Goal: Task Accomplishment & Management: Complete application form

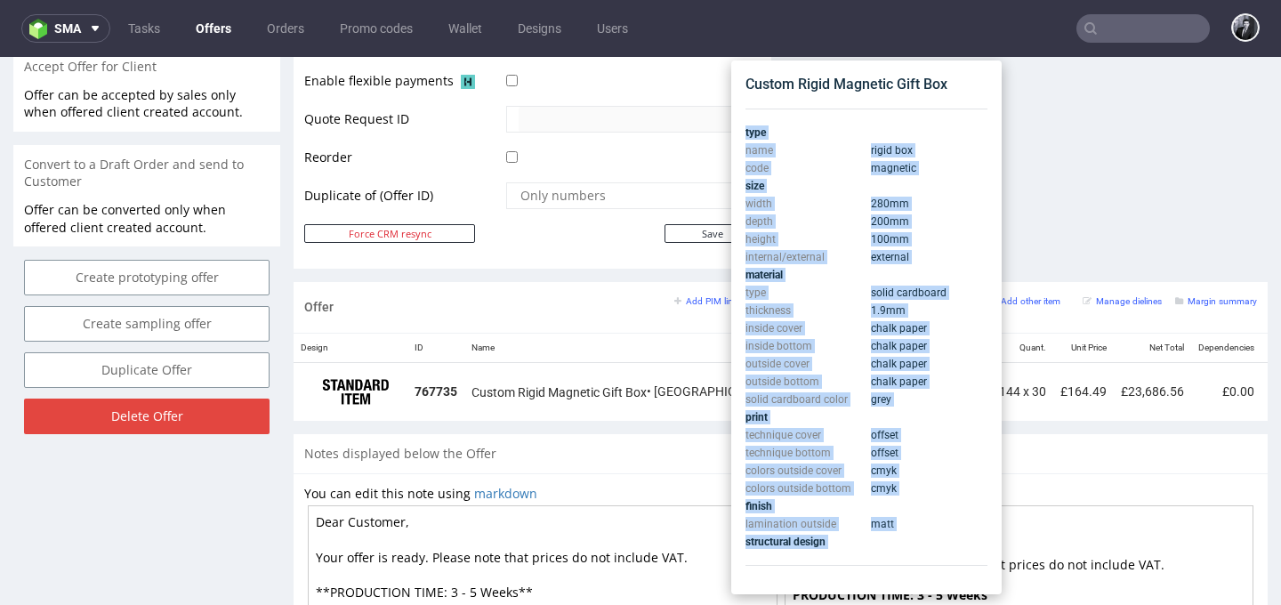
drag, startPoint x: 907, startPoint y: 545, endPoint x: 760, endPoint y: 98, distance: 471.1
click at [760, 98] on div "Custom Rigid Magnetic Gift Box type name rigid box code magnetic size width 280…" at bounding box center [866, 327] width 256 height 519
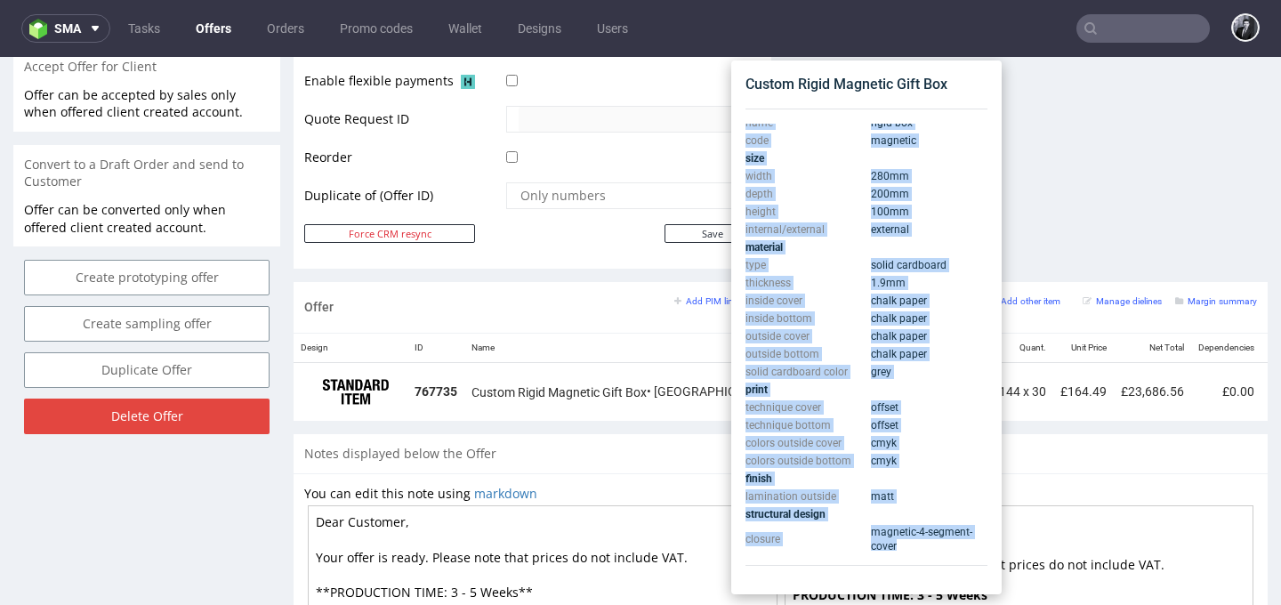
scroll to position [32, 0]
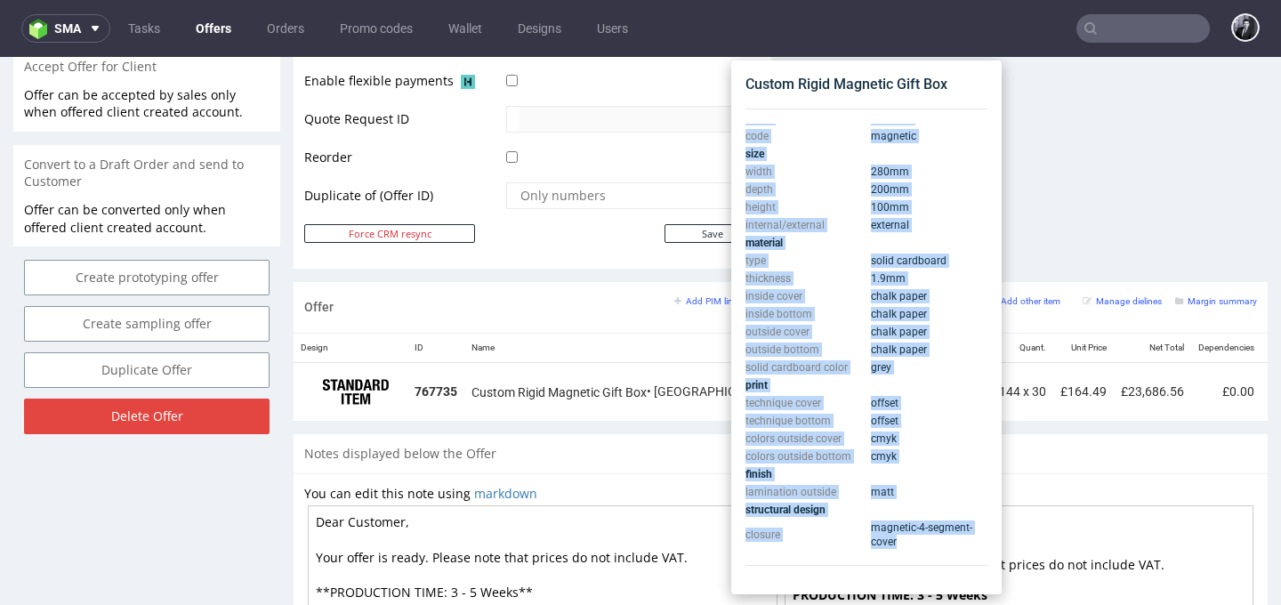
click at [926, 215] on td "100 mm" at bounding box center [926, 207] width 121 height 18
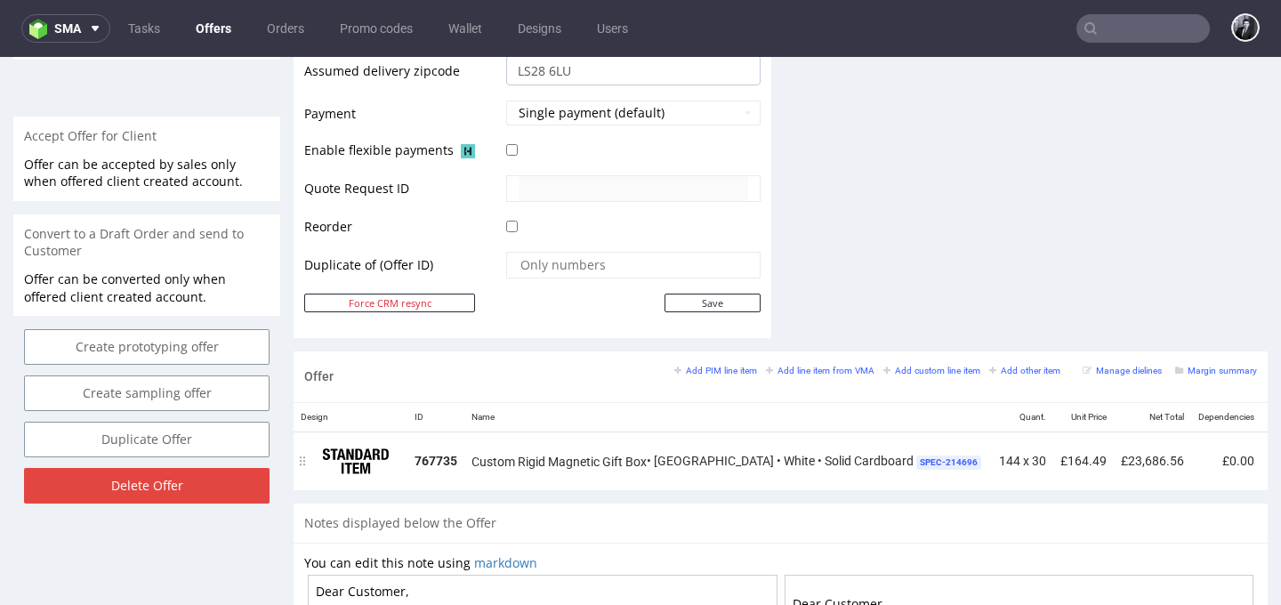
scroll to position [0, 159]
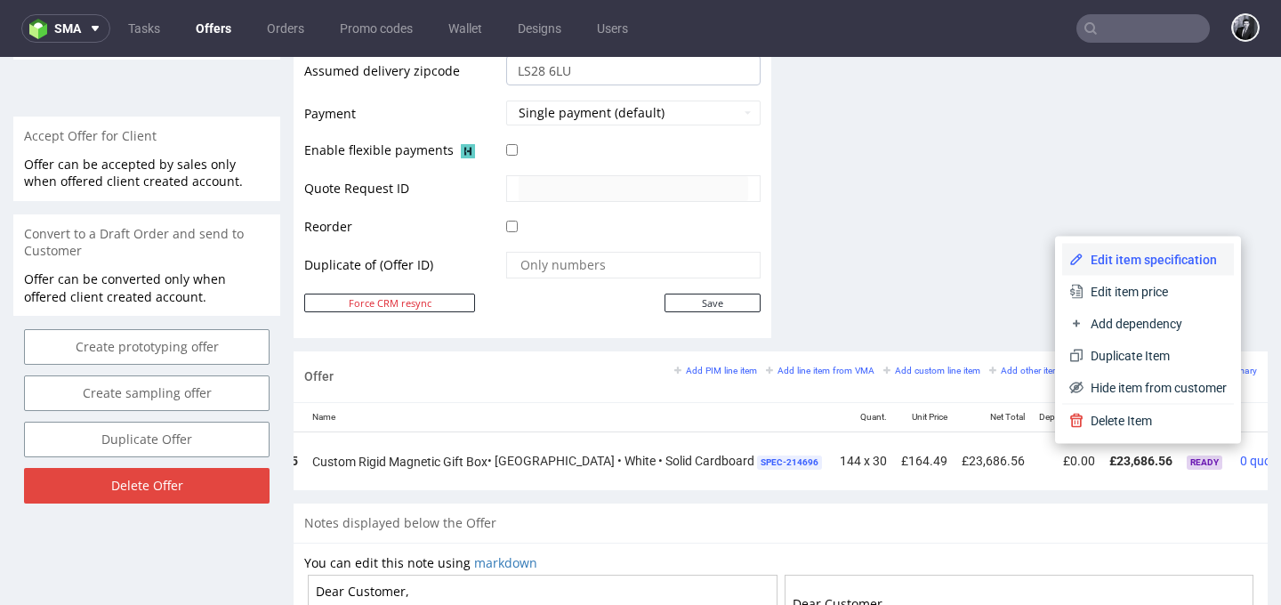
click at [1174, 267] on span "Edit item specification" at bounding box center [1154, 260] width 143 height 18
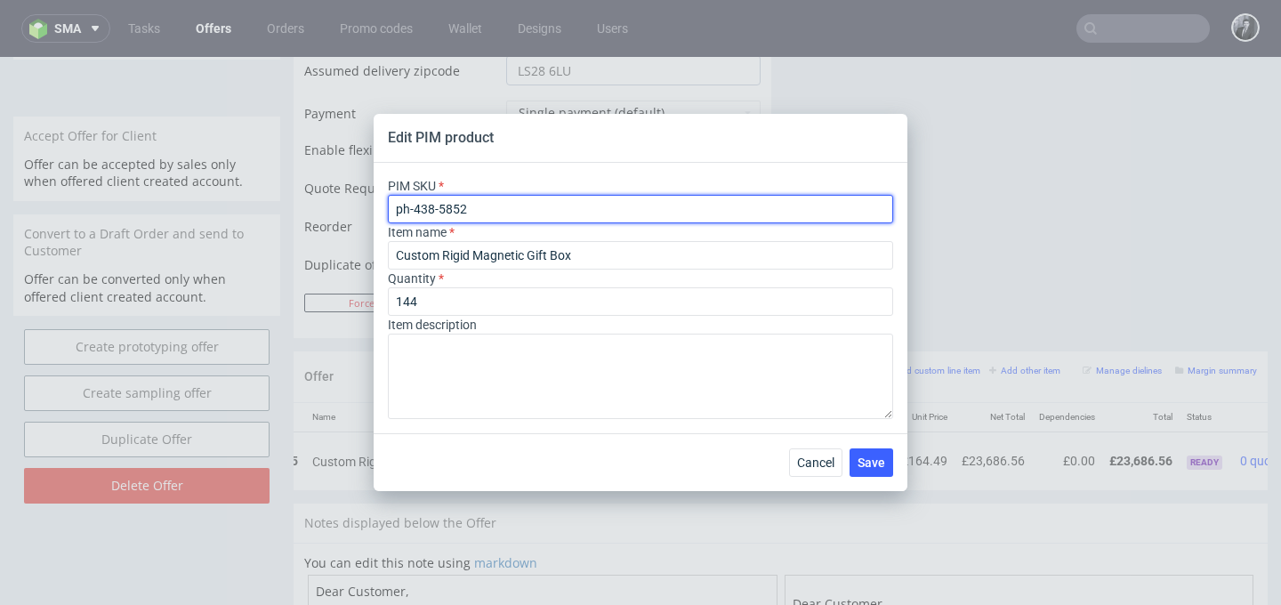
drag, startPoint x: 563, startPoint y: 217, endPoint x: 353, endPoint y: 195, distance: 211.1
click at [353, 195] on div "Edit PIM product PIM SKU ph-438-5852 Item name Custom Rigid Magnetic Gift Box Q…" at bounding box center [640, 302] width 1281 height 605
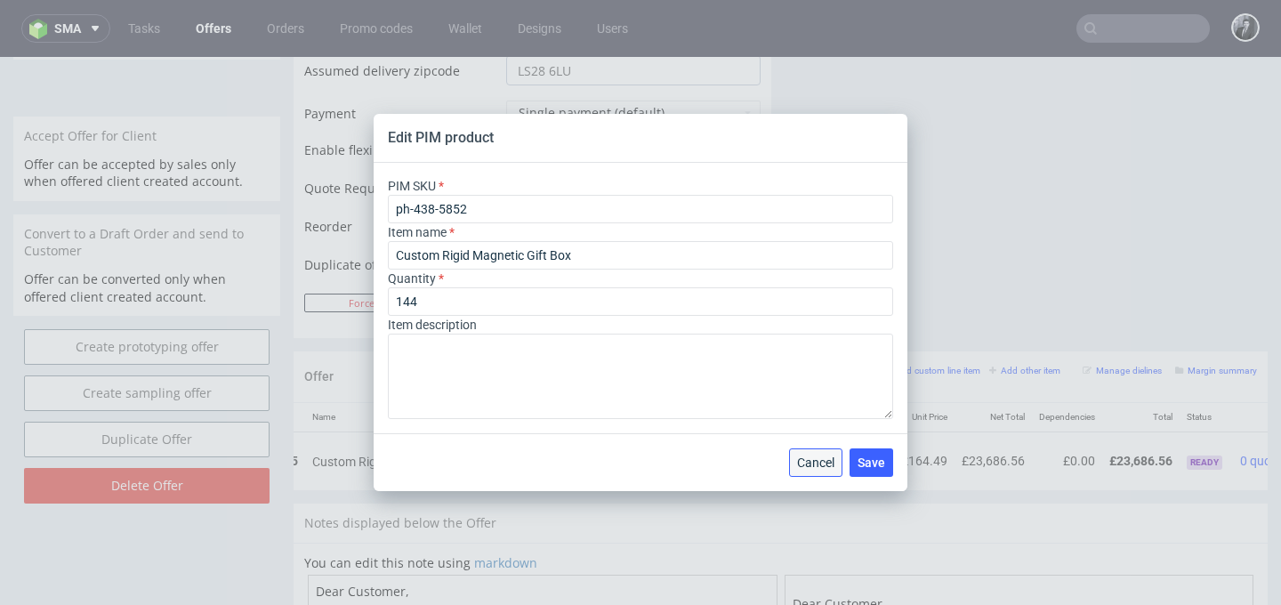
click at [810, 460] on span "Cancel" at bounding box center [815, 462] width 37 height 12
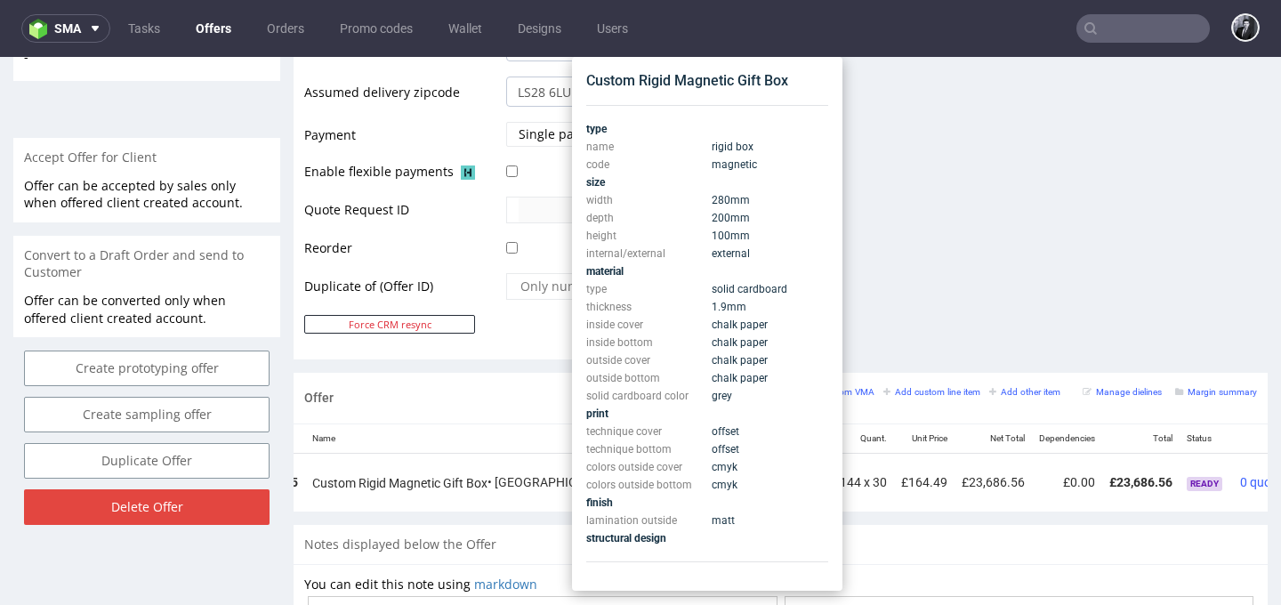
scroll to position [728, 0]
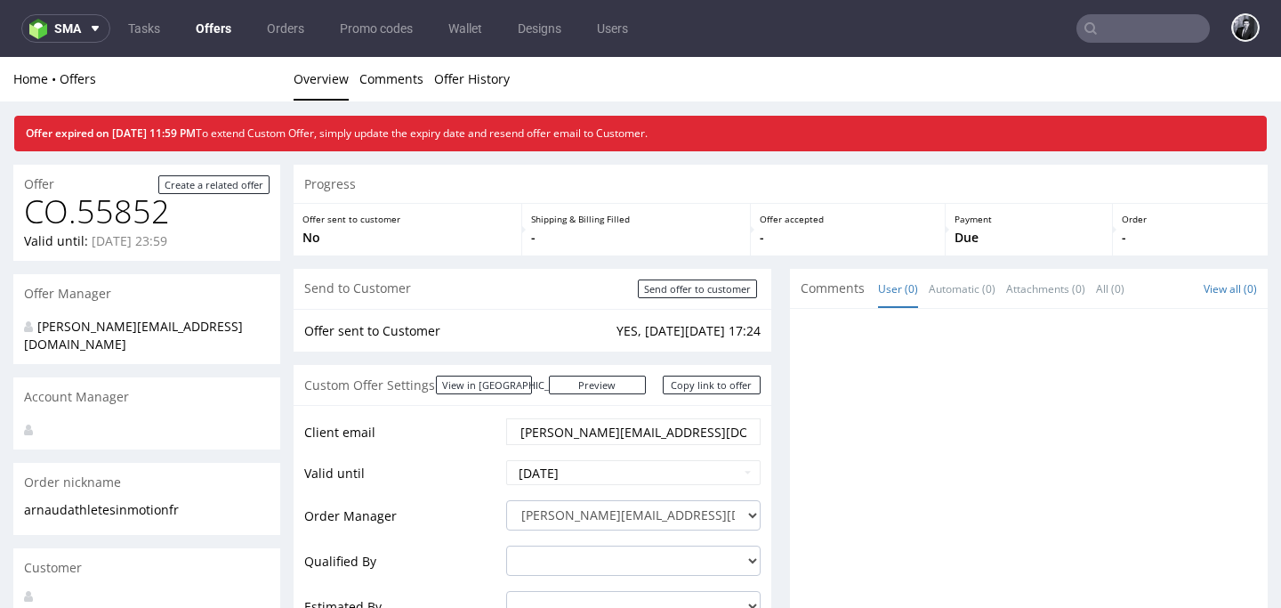
click at [218, 27] on link "Offers" at bounding box center [213, 28] width 57 height 28
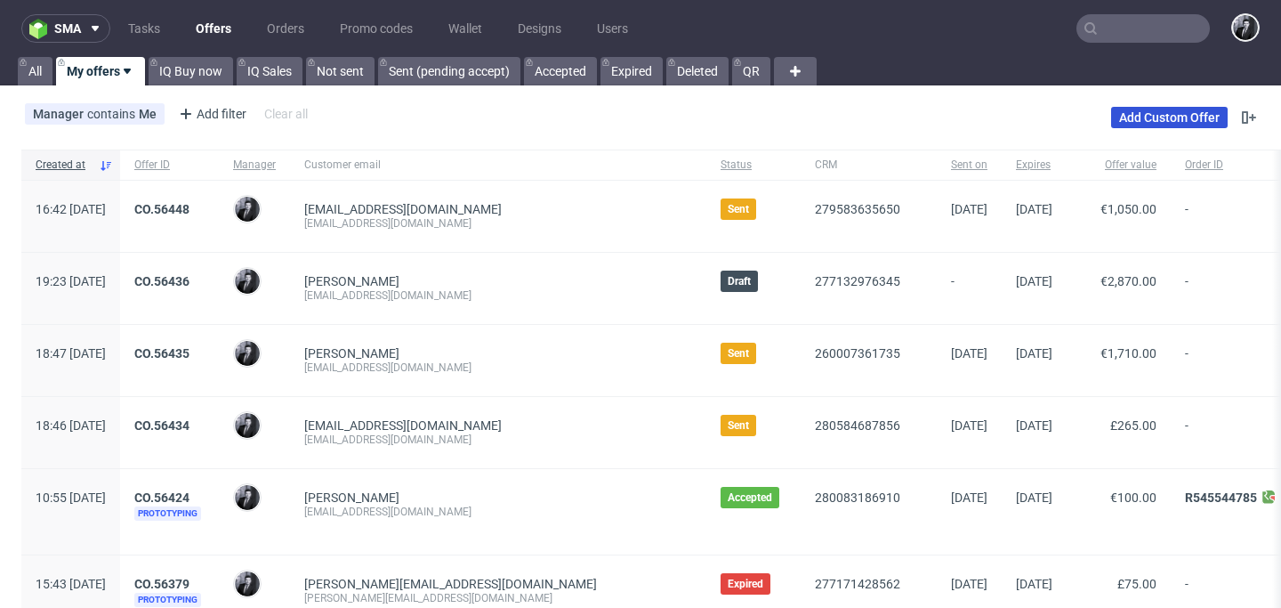
click at [1149, 116] on link "Add Custom Offer" at bounding box center [1169, 117] width 117 height 21
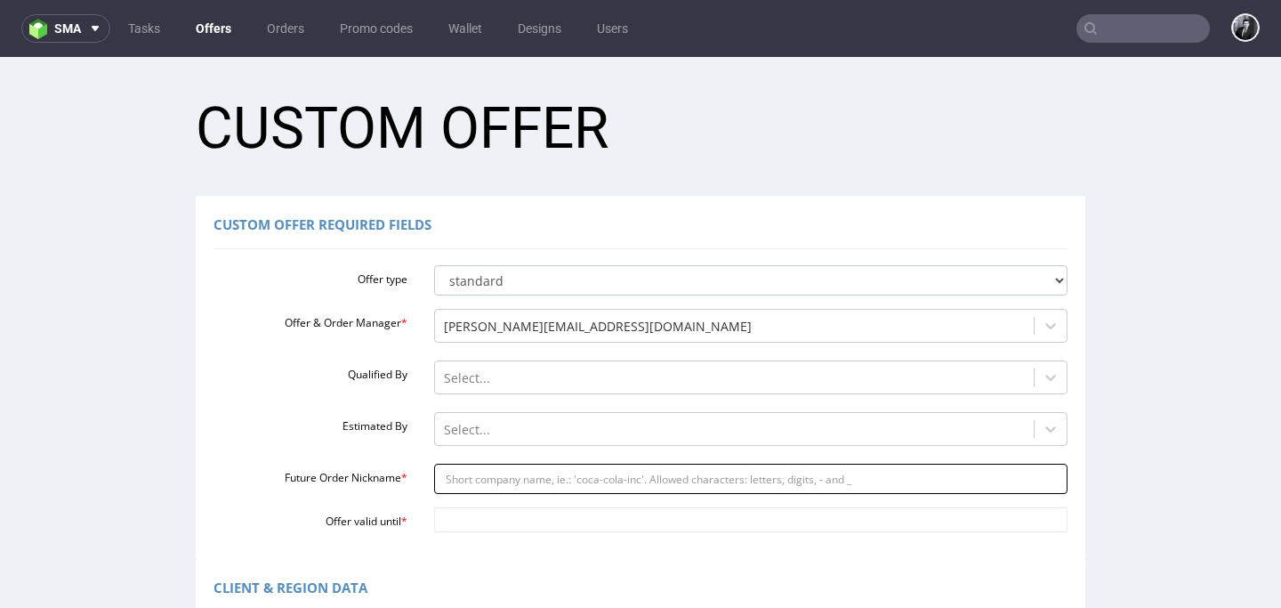
click at [549, 487] on input "Future Order Nickname *" at bounding box center [751, 478] width 634 height 30
paste input "kmhelstripyahoocom"
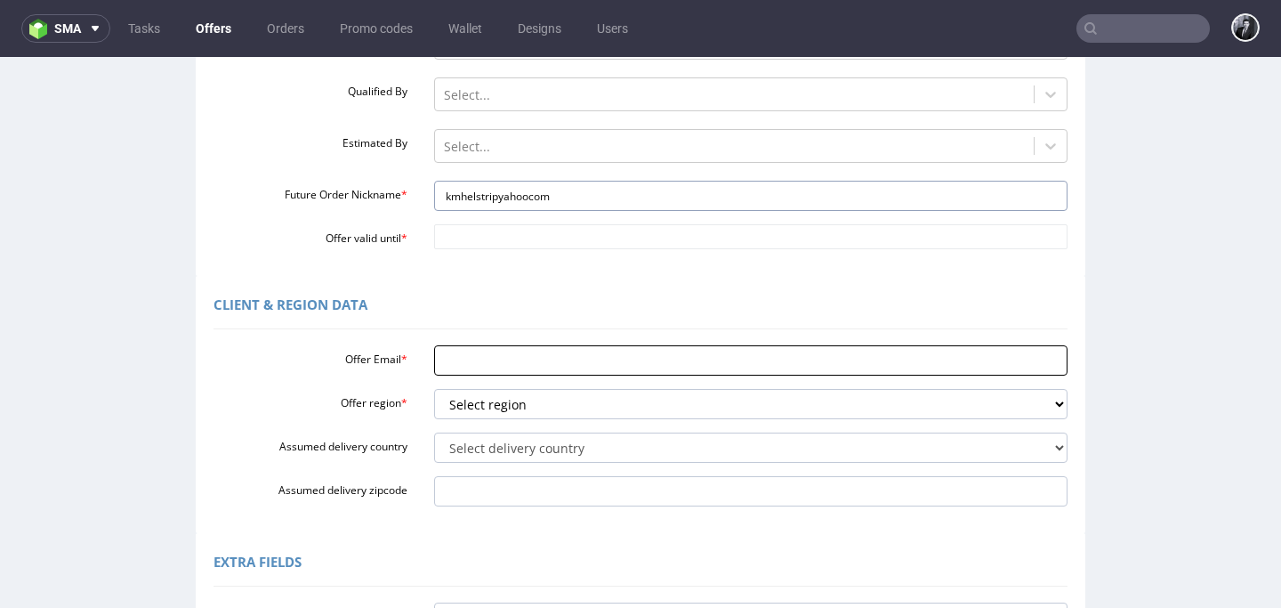
scroll to position [287, 0]
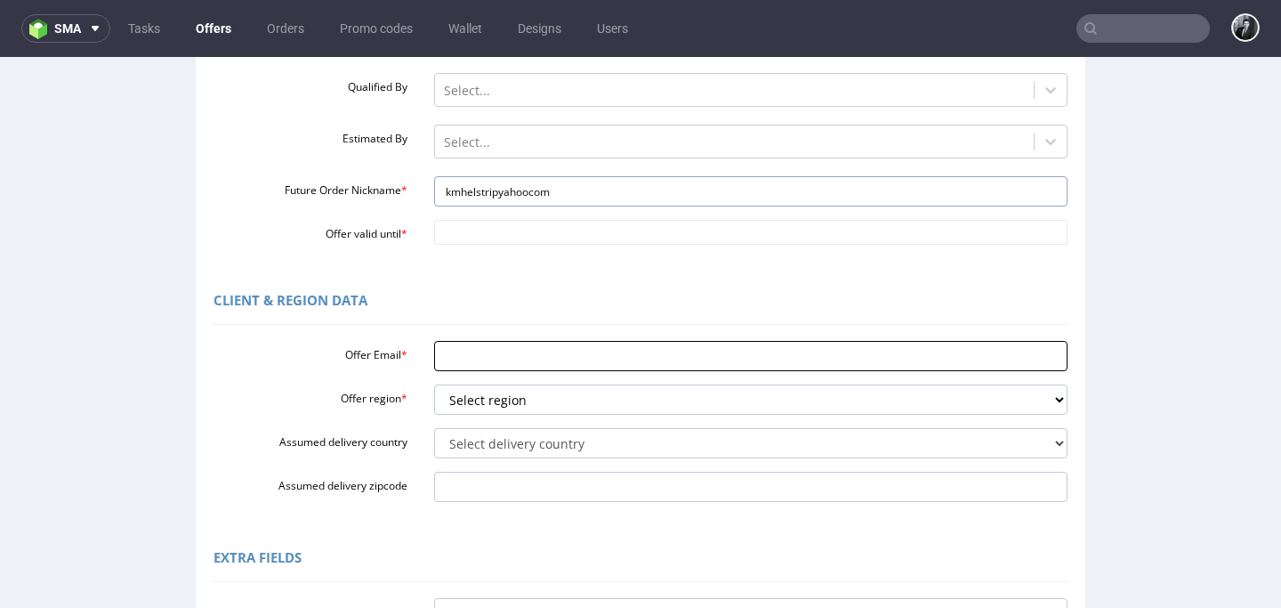
type input "kmhelstripyahoocom"
click at [575, 363] on input "Offer Email *" at bounding box center [751, 356] width 634 height 30
paste input "[EMAIL_ADDRESS][DOMAIN_NAME]"
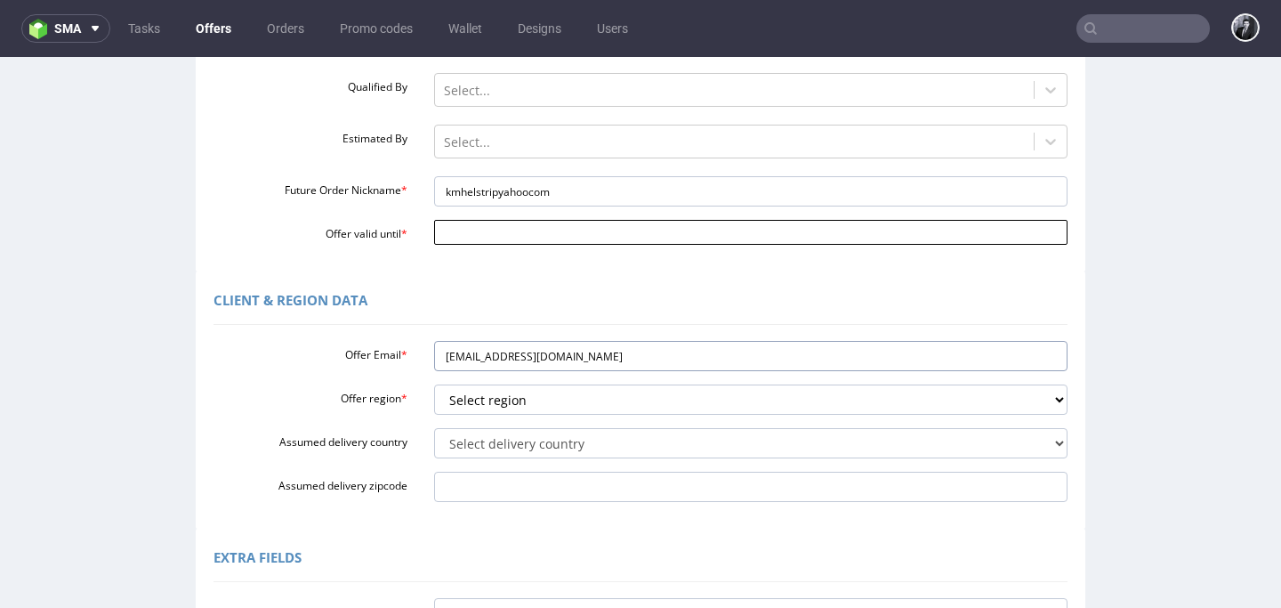
type input "[EMAIL_ADDRESS][DOMAIN_NAME]"
click at [528, 236] on input "Offer valid until *" at bounding box center [751, 232] width 634 height 25
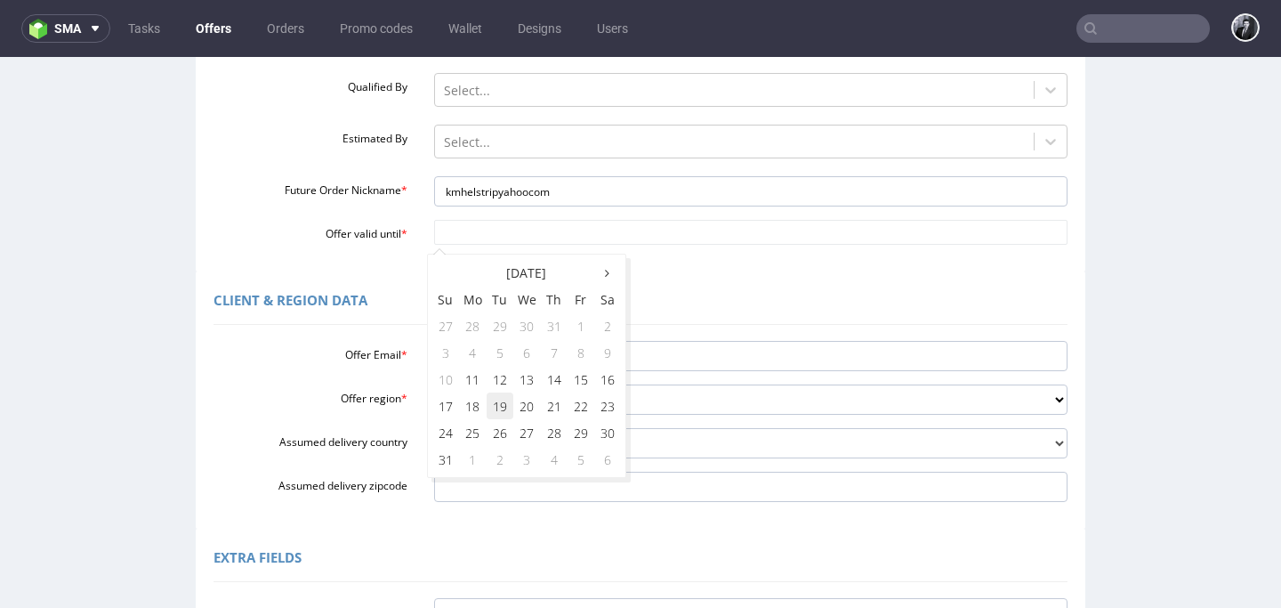
click at [496, 413] on td "19" at bounding box center [500, 405] width 27 height 27
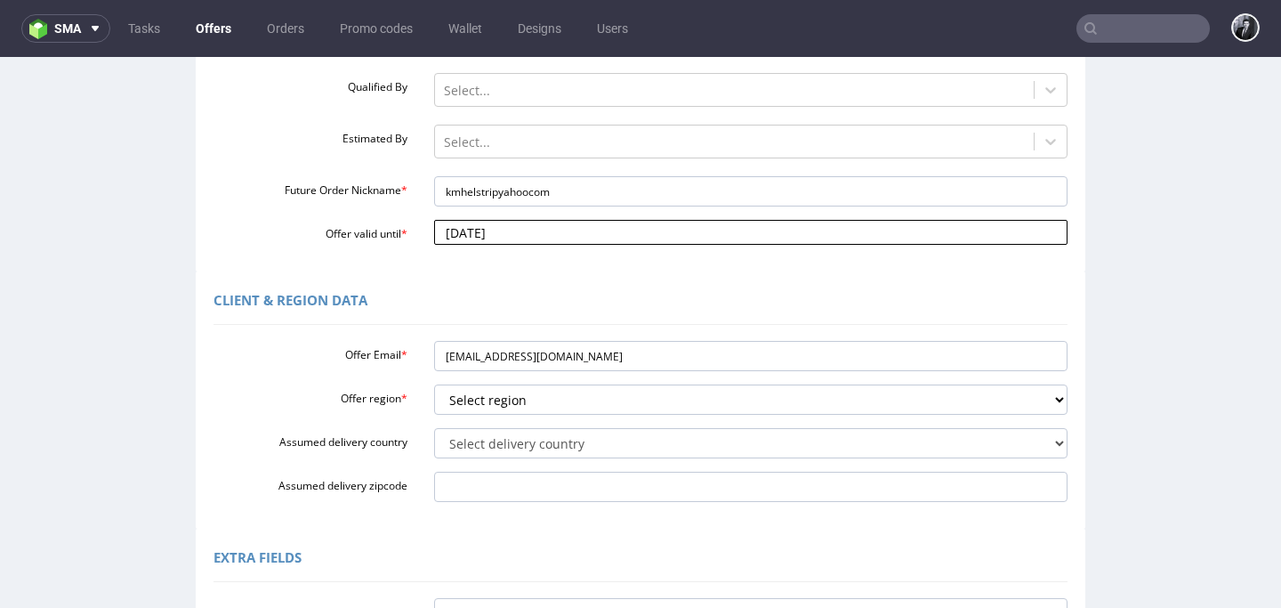
click at [566, 239] on input "2025-08-19" at bounding box center [751, 232] width 634 height 25
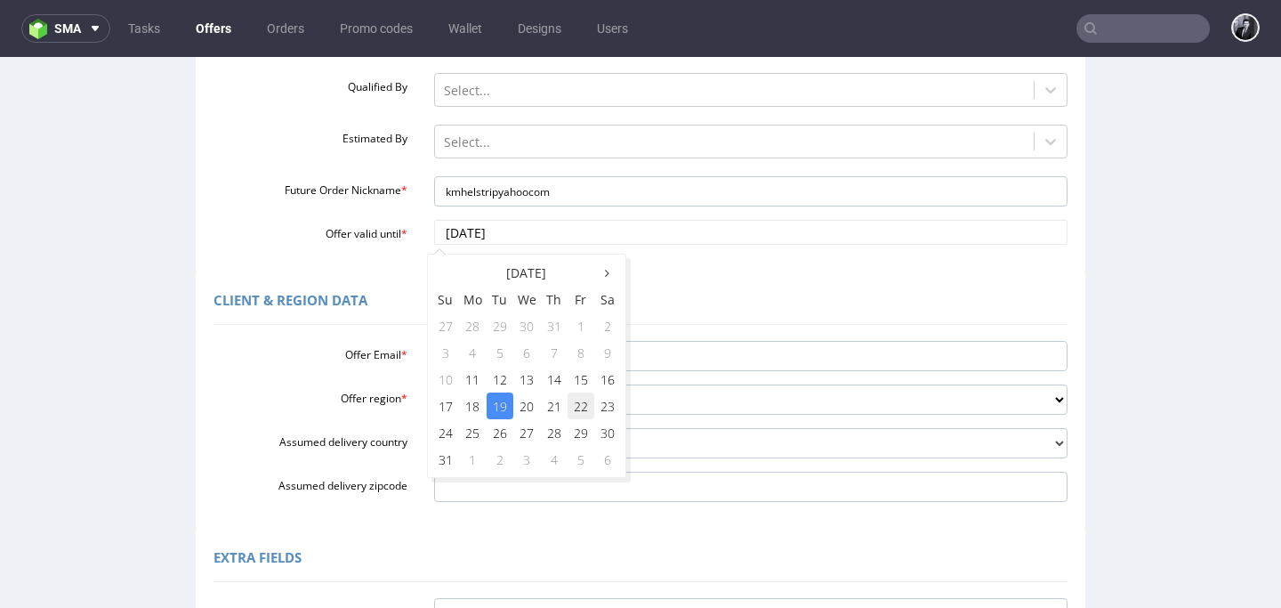
click at [580, 411] on td "22" at bounding box center [580, 405] width 27 height 27
type input "2025-08-22"
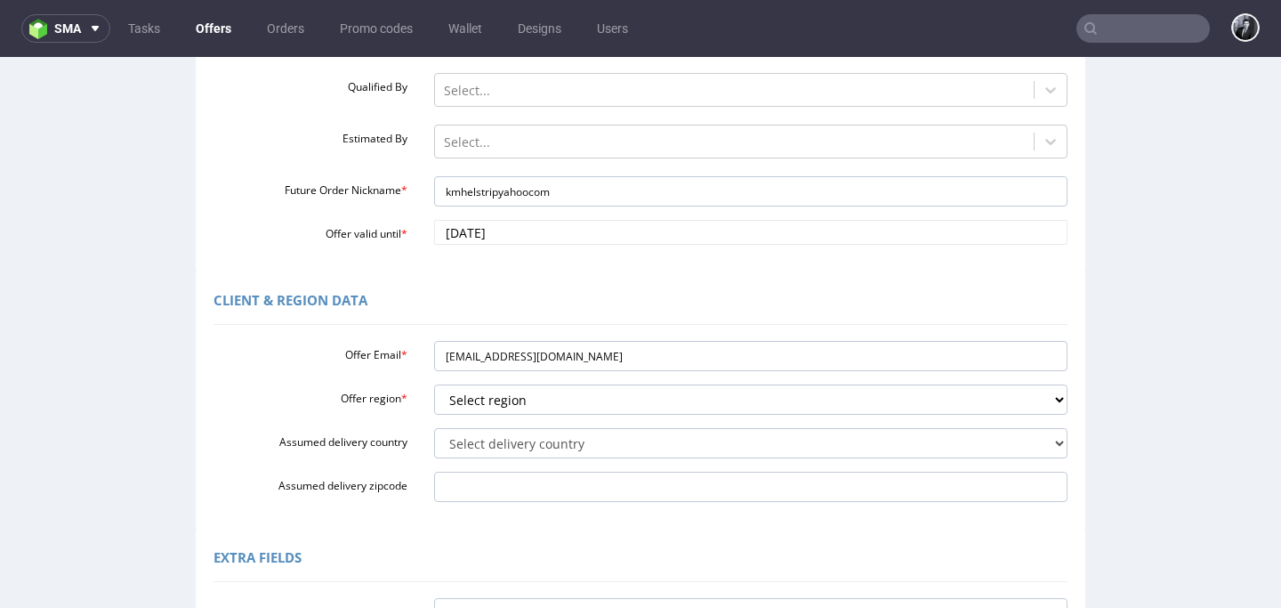
click at [638, 287] on div "Client & Region data" at bounding box center [640, 303] width 854 height 43
click at [633, 402] on select "Select region eu gb de pl fr it es" at bounding box center [751, 399] width 634 height 30
select select "gb"
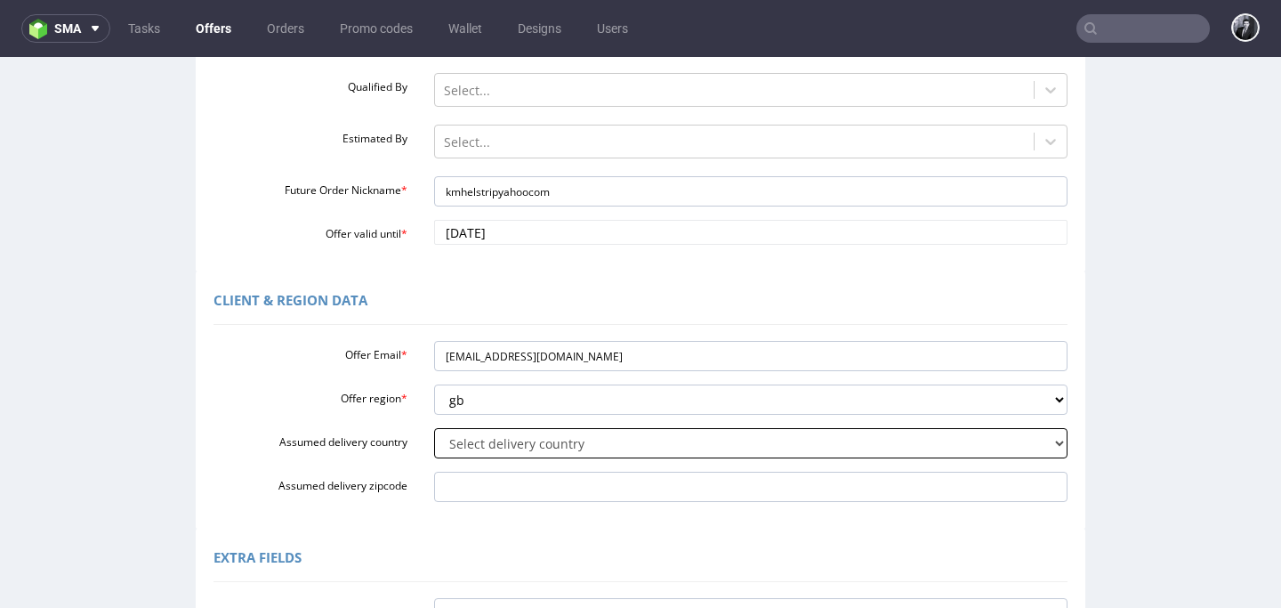
click at [606, 447] on select "Select delivery country Andorra Afghanistan Anguilla Albania Armenia Antarctica…" at bounding box center [751, 443] width 634 height 30
select select "77"
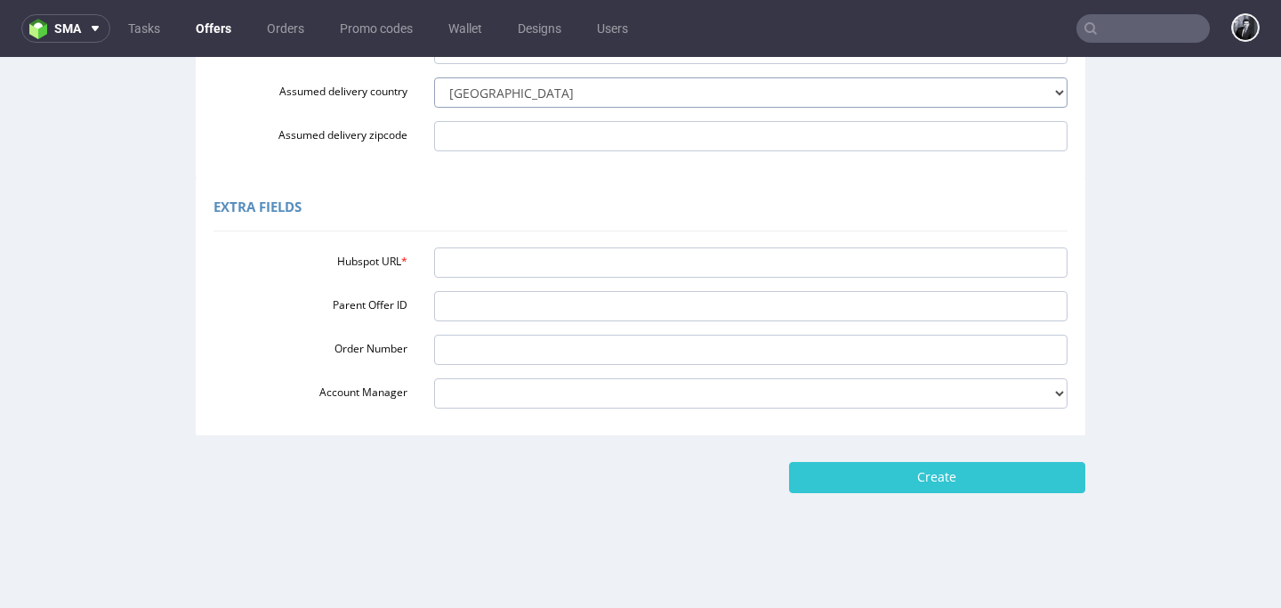
scroll to position [4, 0]
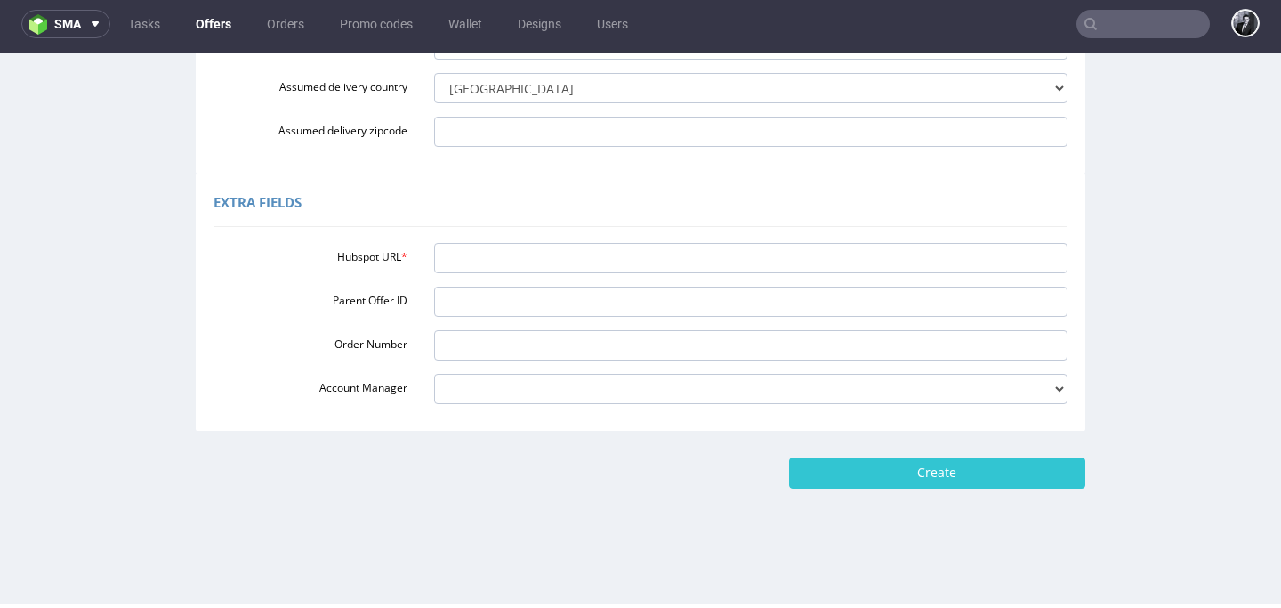
click at [612, 236] on div "Hubspot URL * Parent Offer ID Order Number Account Manager adrian.margula@packh…" at bounding box center [640, 320] width 854 height 168
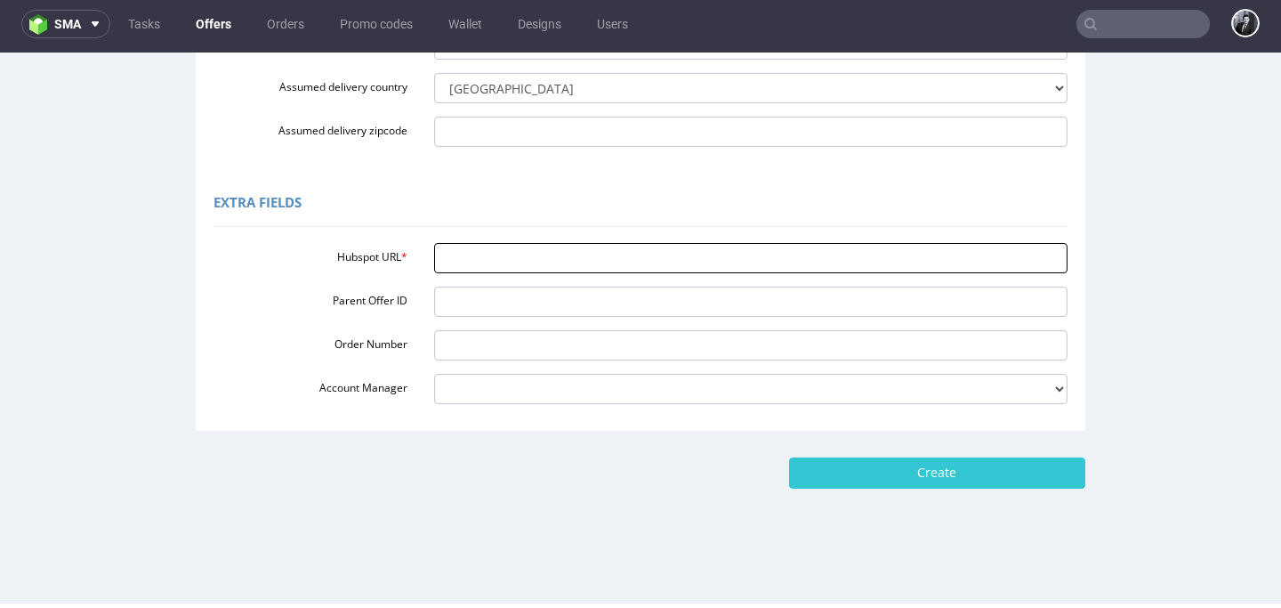
click at [612, 251] on input "Hubspot URL *" at bounding box center [751, 258] width 634 height 30
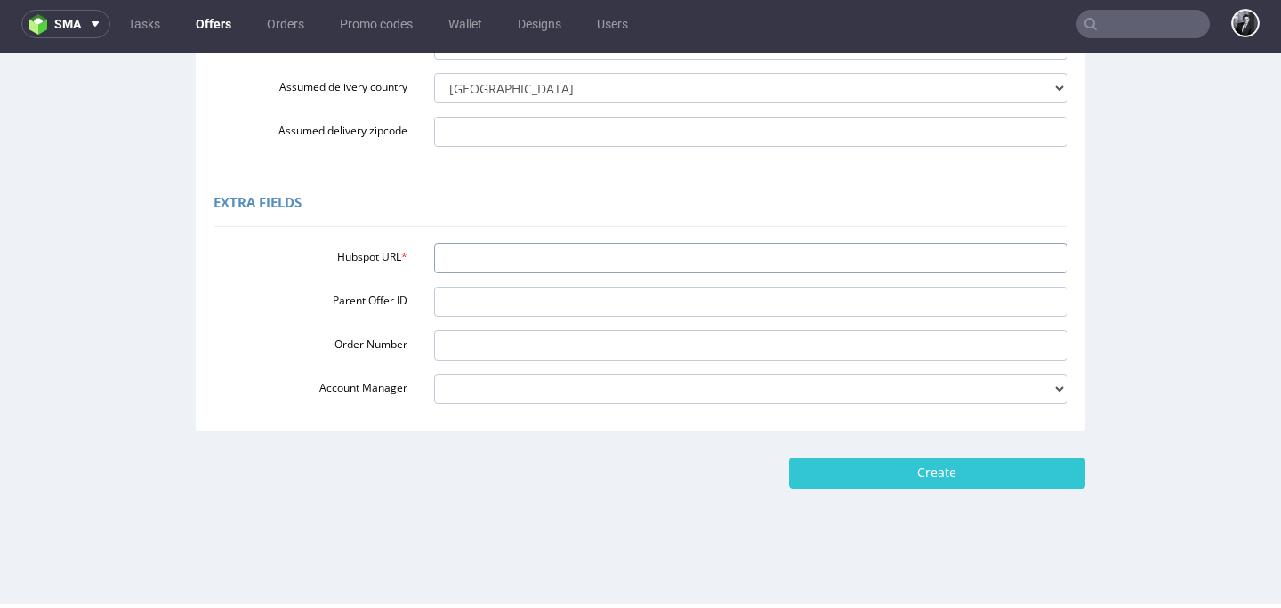
paste input "https://app-eu1.hubspot.com/contacts/25600958/record/0-3/280620642508"
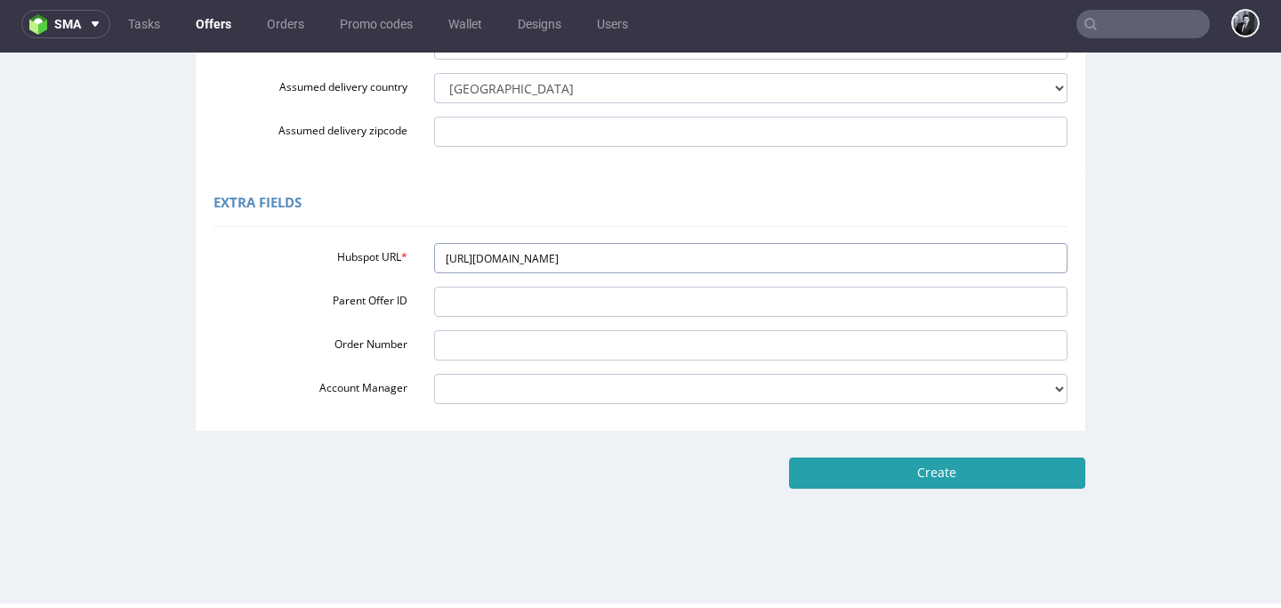
type input "https://app-eu1.hubspot.com/contacts/25600958/record/0-3/280620642508"
click at [907, 472] on input "Create" at bounding box center [937, 472] width 296 height 30
type input "Please wait..."
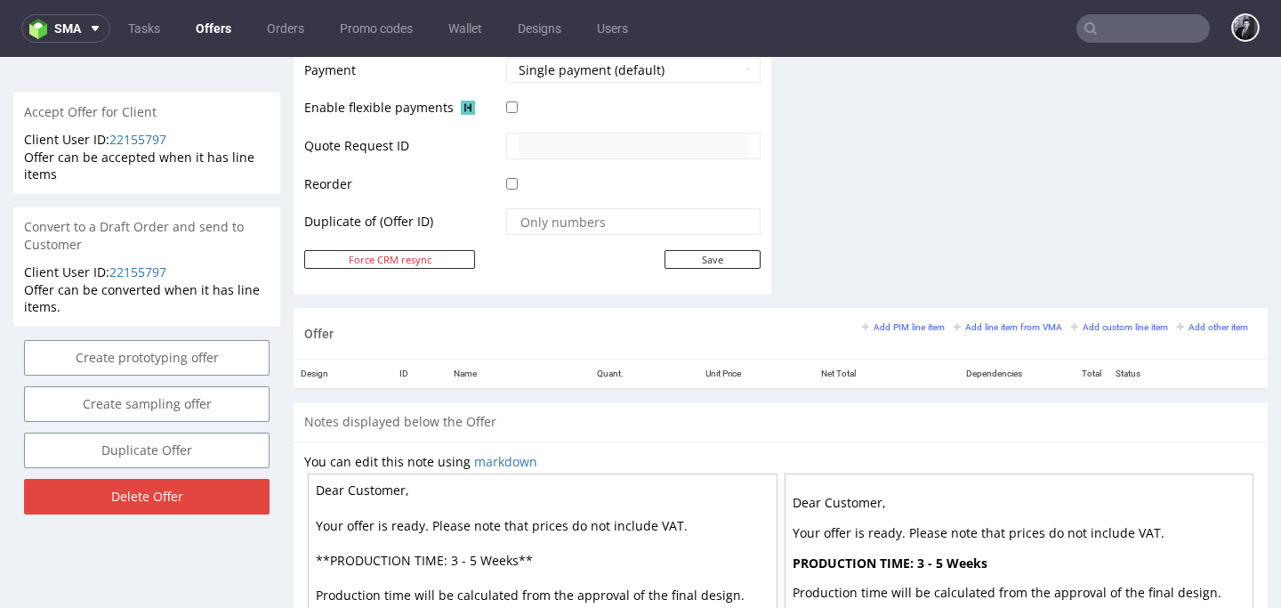
scroll to position [823, 0]
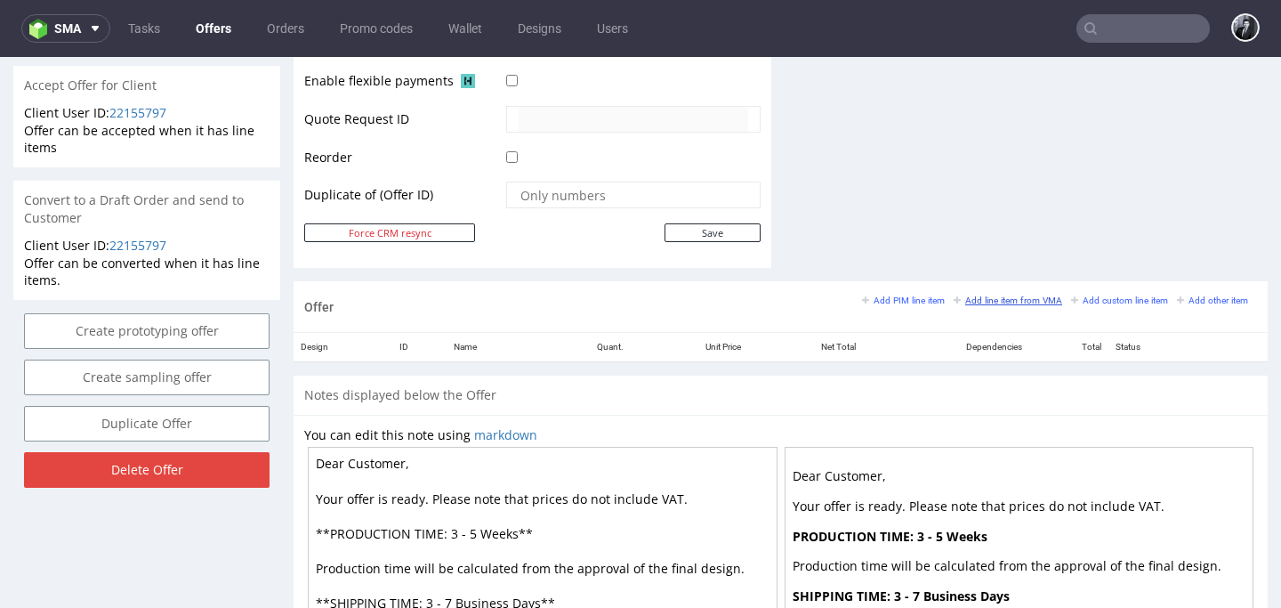
click at [984, 295] on small "Add line item from VMA" at bounding box center [1008, 300] width 109 height 10
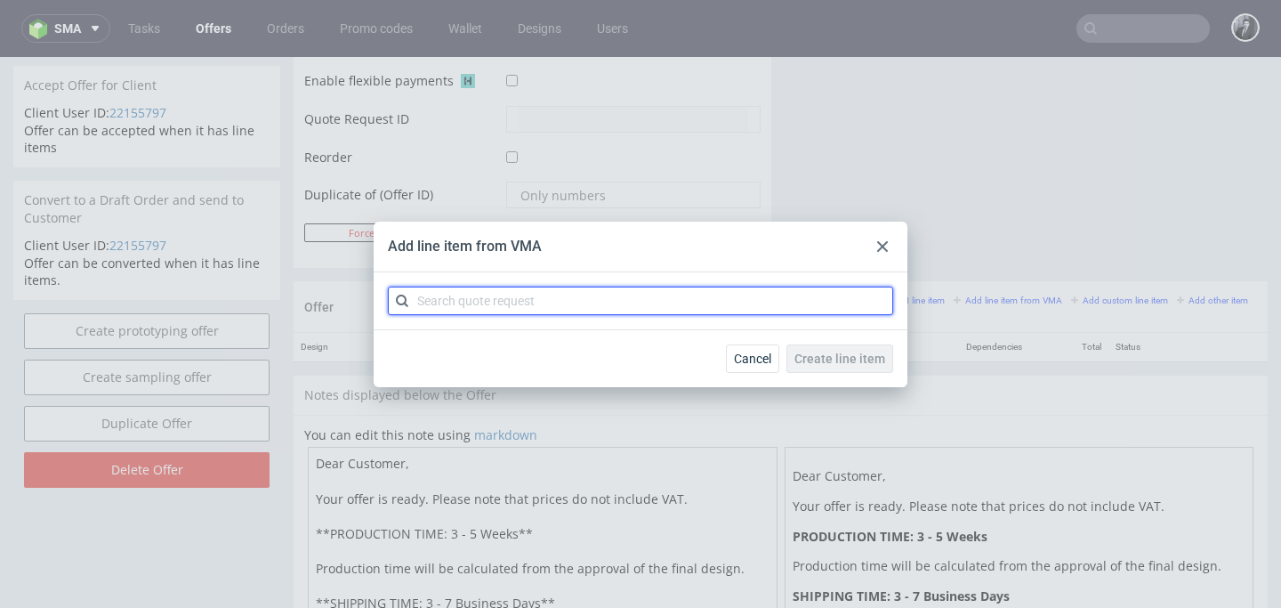
click at [637, 297] on input "text" at bounding box center [640, 300] width 505 height 28
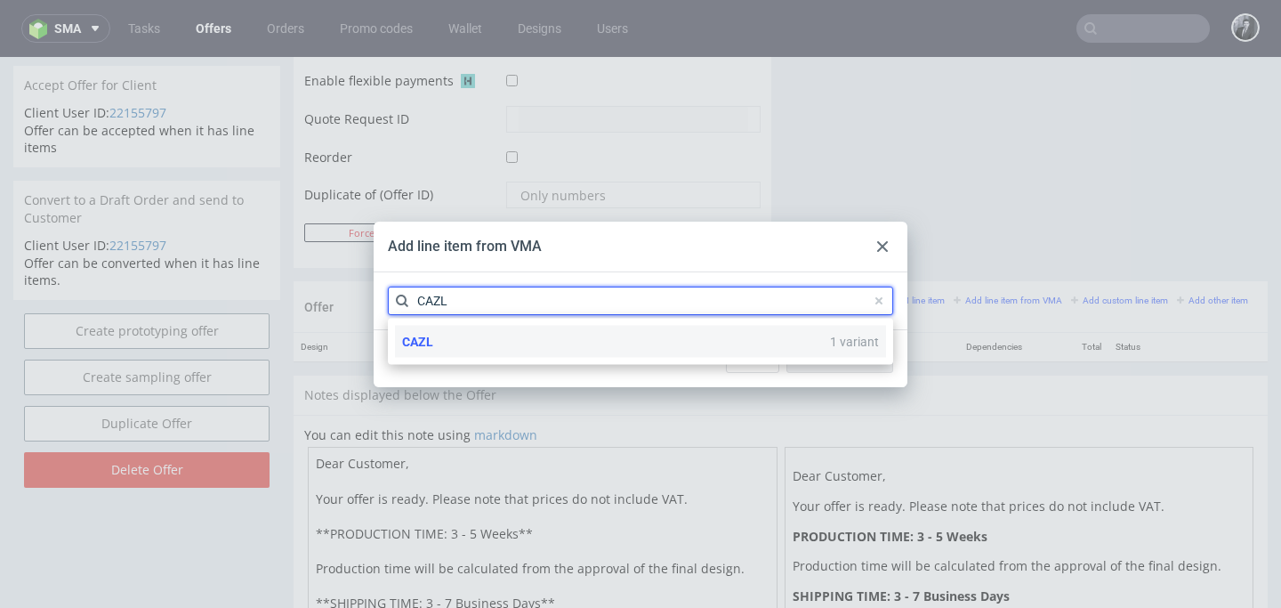
type input "CAZL"
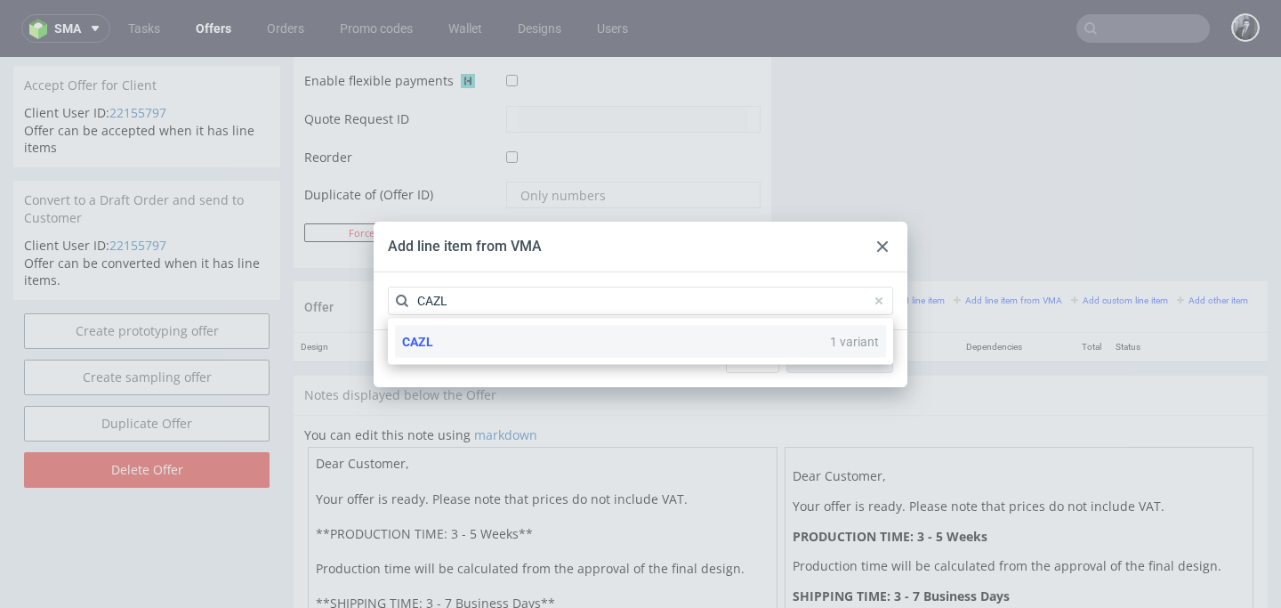
click at [623, 336] on div "CAZL 1 variant" at bounding box center [640, 342] width 491 height 32
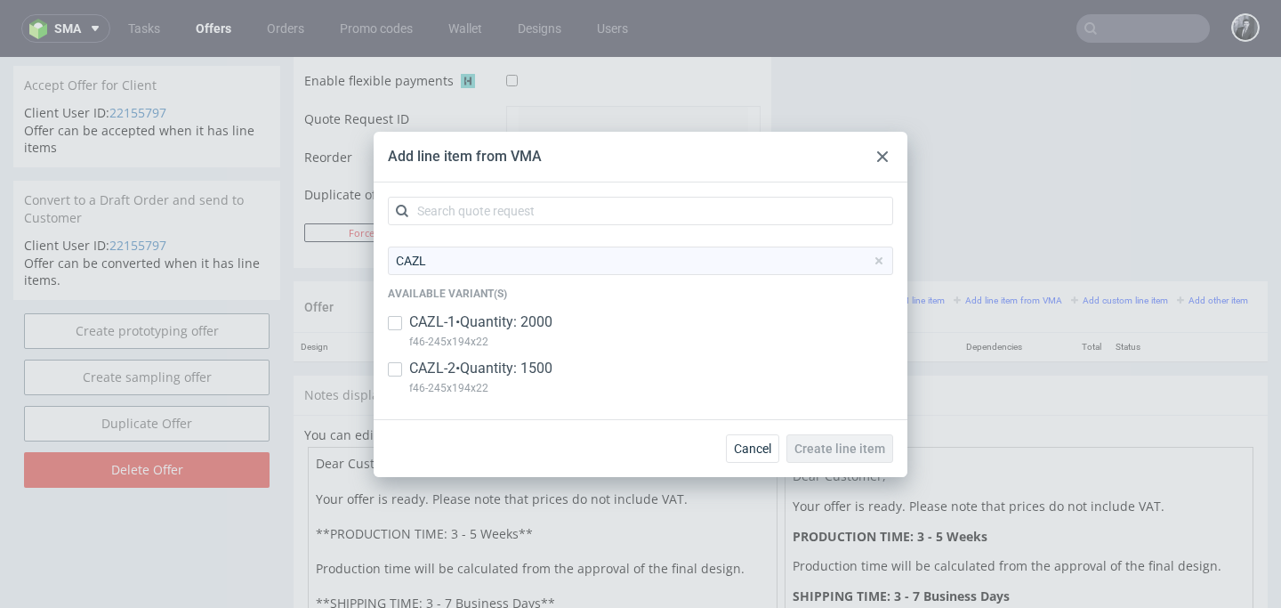
click at [551, 370] on p "CAZL-2 • Quantity: 1500" at bounding box center [480, 368] width 143 height 20
checkbox input "true"
click at [841, 454] on span "Create line item" at bounding box center [839, 448] width 91 height 12
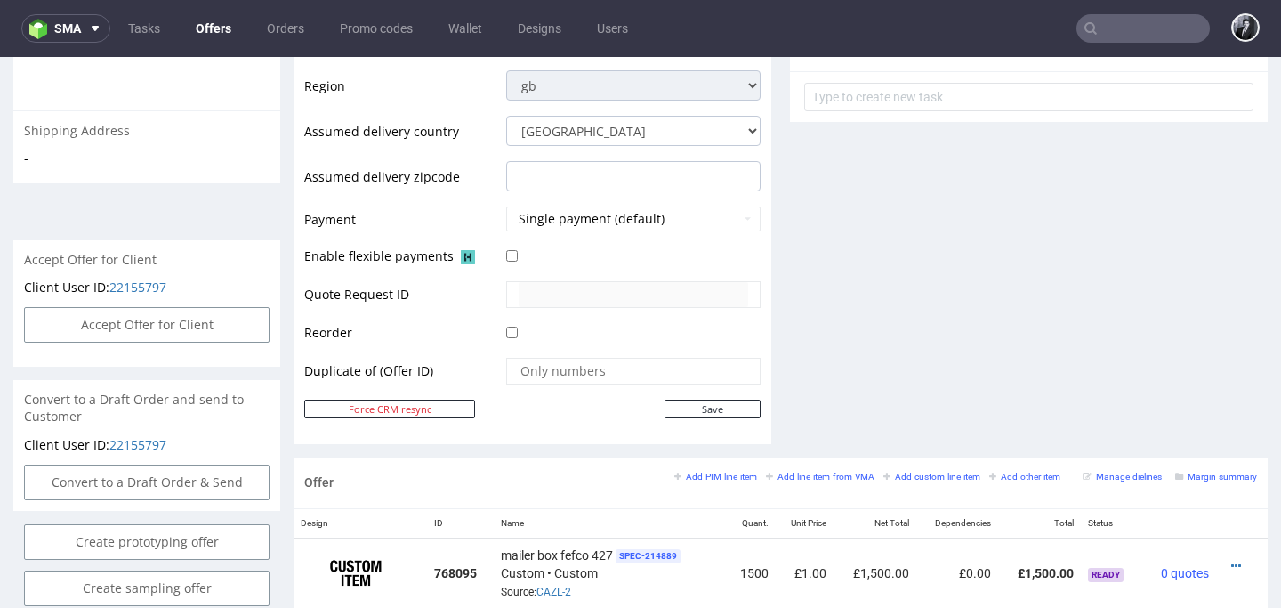
scroll to position [780, 0]
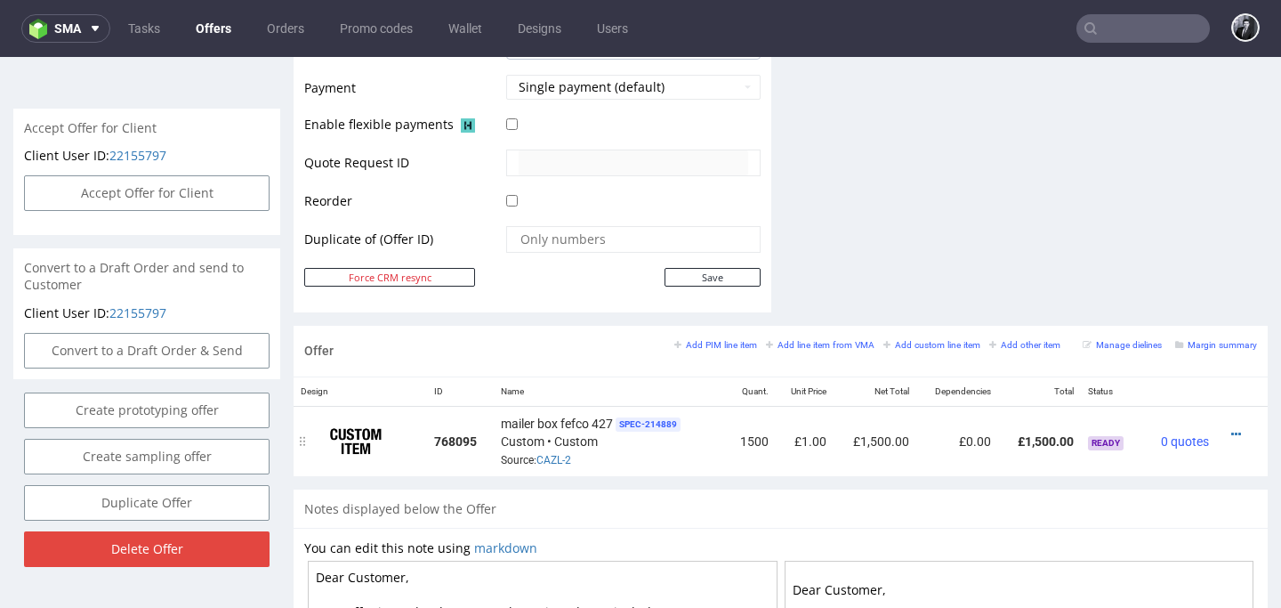
click at [1223, 432] on div at bounding box center [1236, 434] width 27 height 18
click at [1231, 432] on icon at bounding box center [1236, 434] width 10 height 12
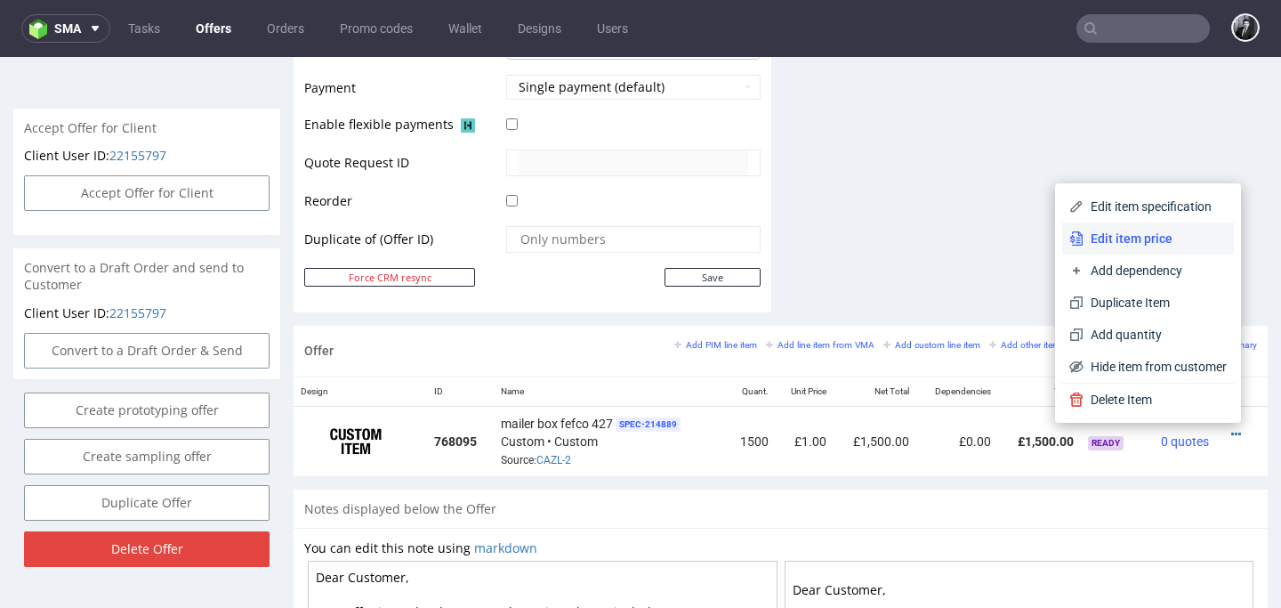
click at [1161, 239] on span "Edit item price" at bounding box center [1154, 238] width 143 height 18
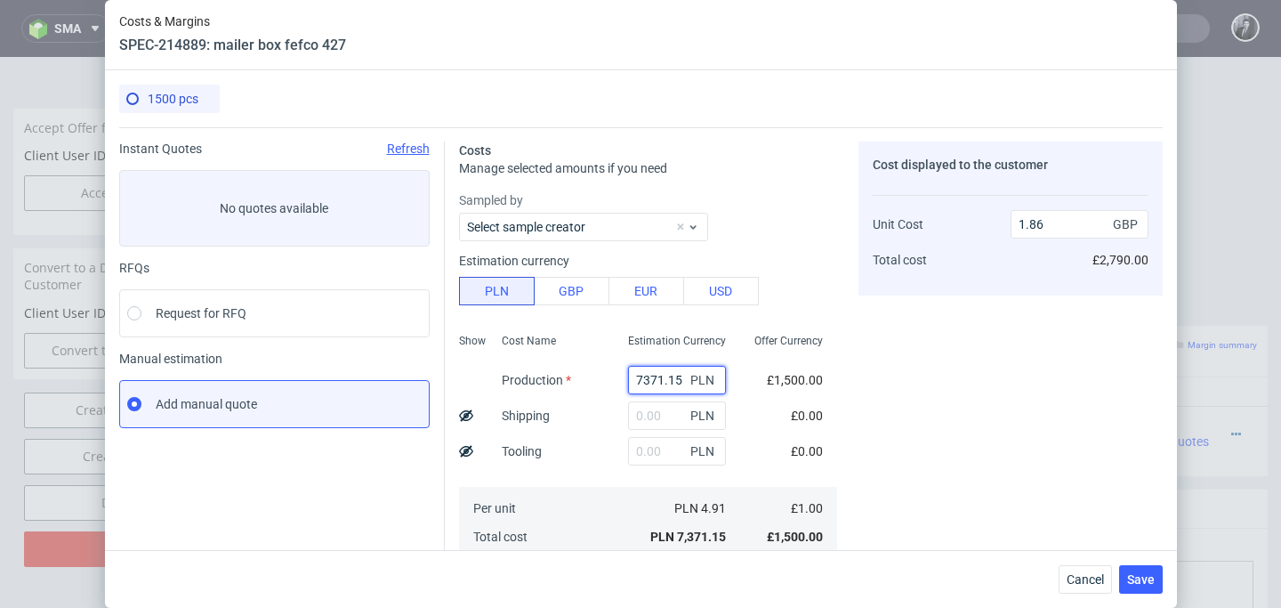
drag, startPoint x: 680, startPoint y: 374, endPoint x: 567, endPoint y: 374, distance: 113.9
click at [568, 374] on div "Show Cost Name Production Shipping Tooling Per unit Total cost Estimation Curre…" at bounding box center [648, 443] width 378 height 235
type input "0"
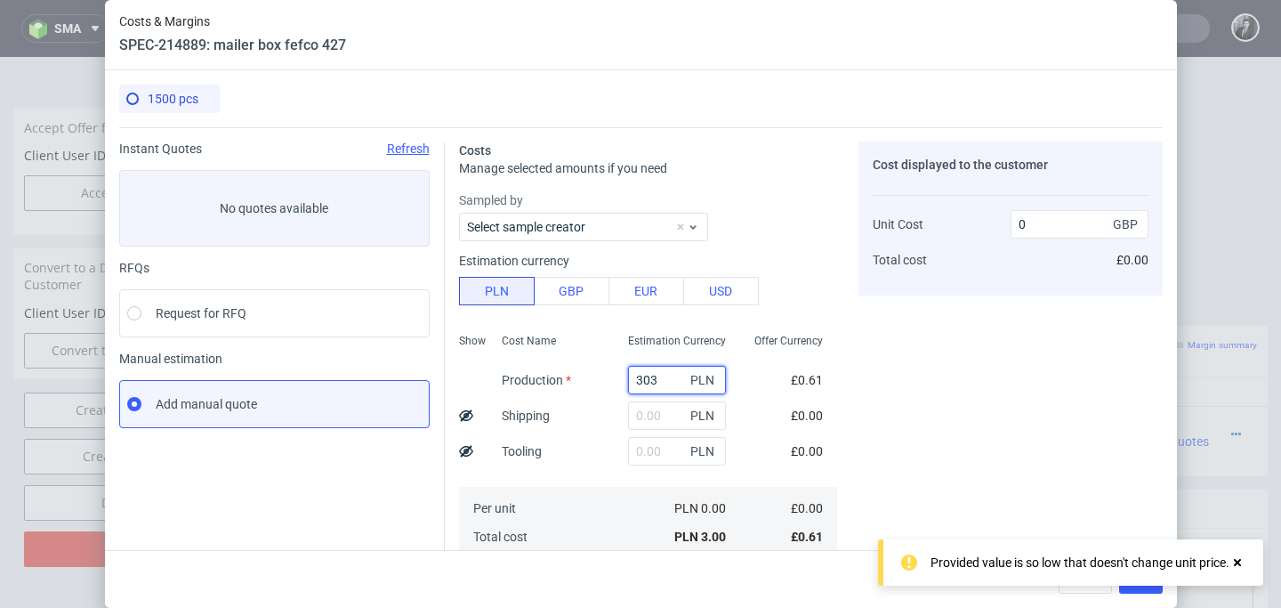
type input "3030"
type input "0.77"
type input "3030"
click at [597, 346] on div "Cost Name Production Shipping Tooling Per unit Total cost" at bounding box center [550, 443] width 126 height 235
click at [656, 420] on input "text" at bounding box center [677, 415] width 98 height 28
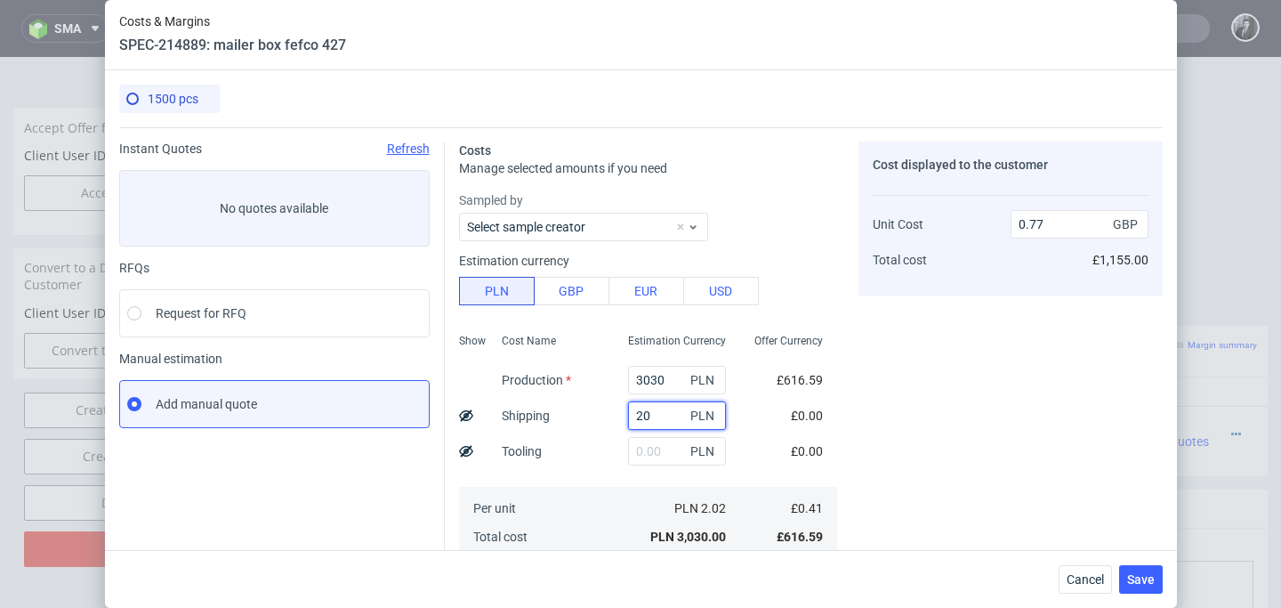
type input "200"
type input "0.82"
type input "2000"
type input "1.27"
type input "2500"
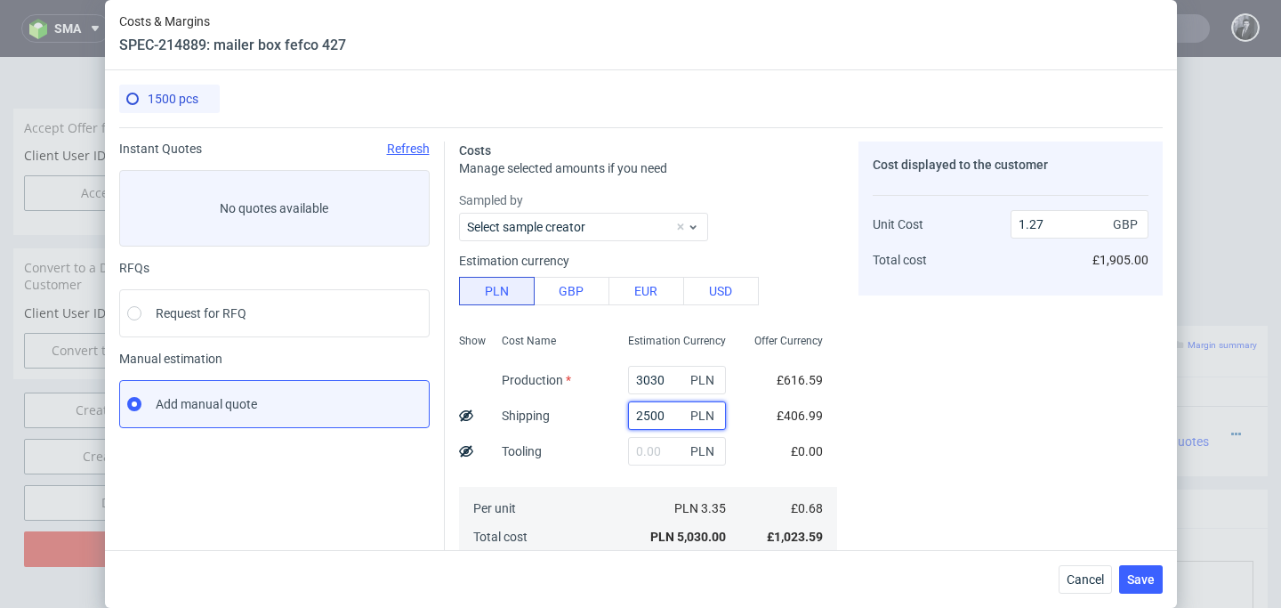
type input "1.4"
type input "2300"
type input "1.34"
type input "2"
type input "0.77"
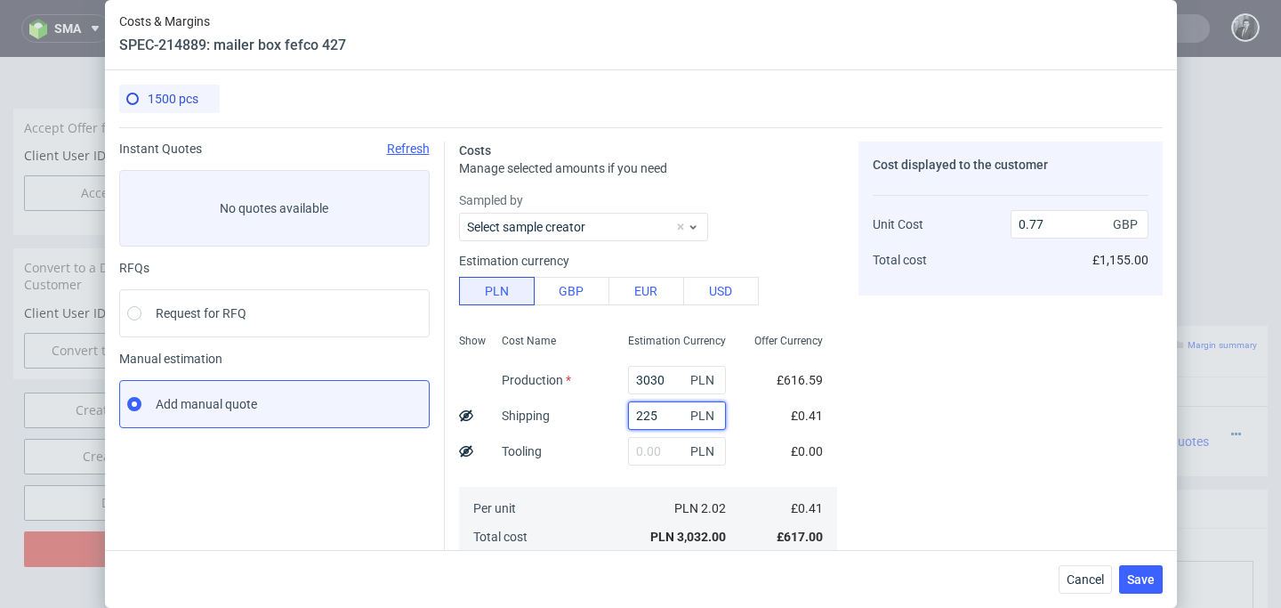
type input "2250"
type input "1.34"
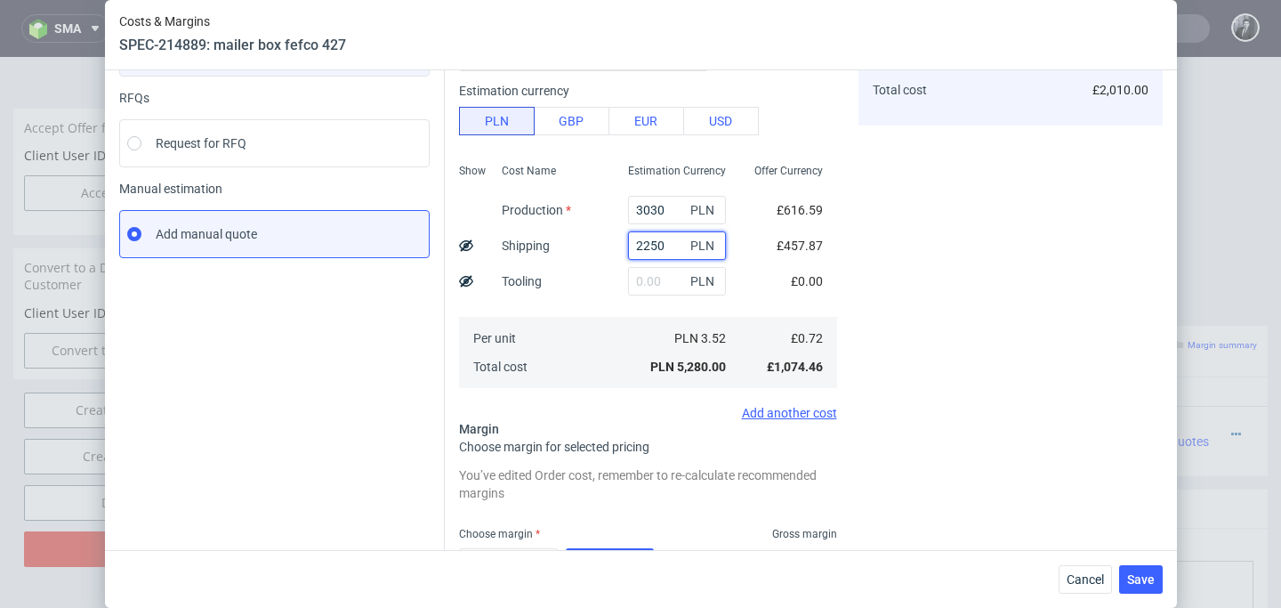
scroll to position [219, 0]
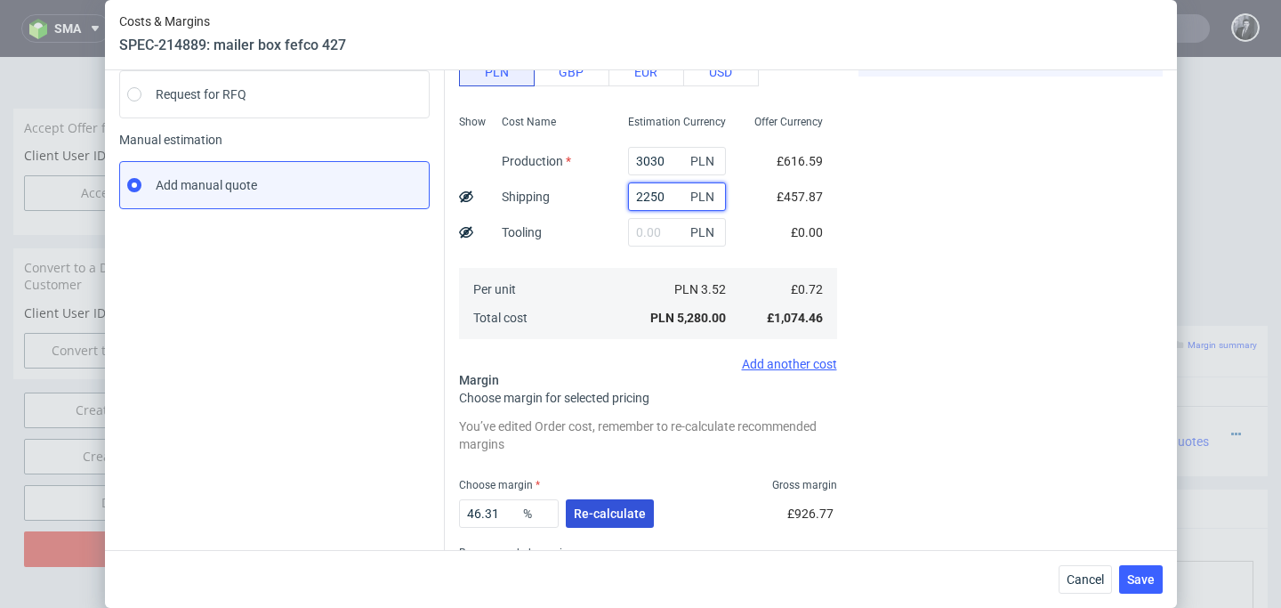
type input "2250"
click at [621, 522] on button "Re-calculate" at bounding box center [610, 513] width 88 height 28
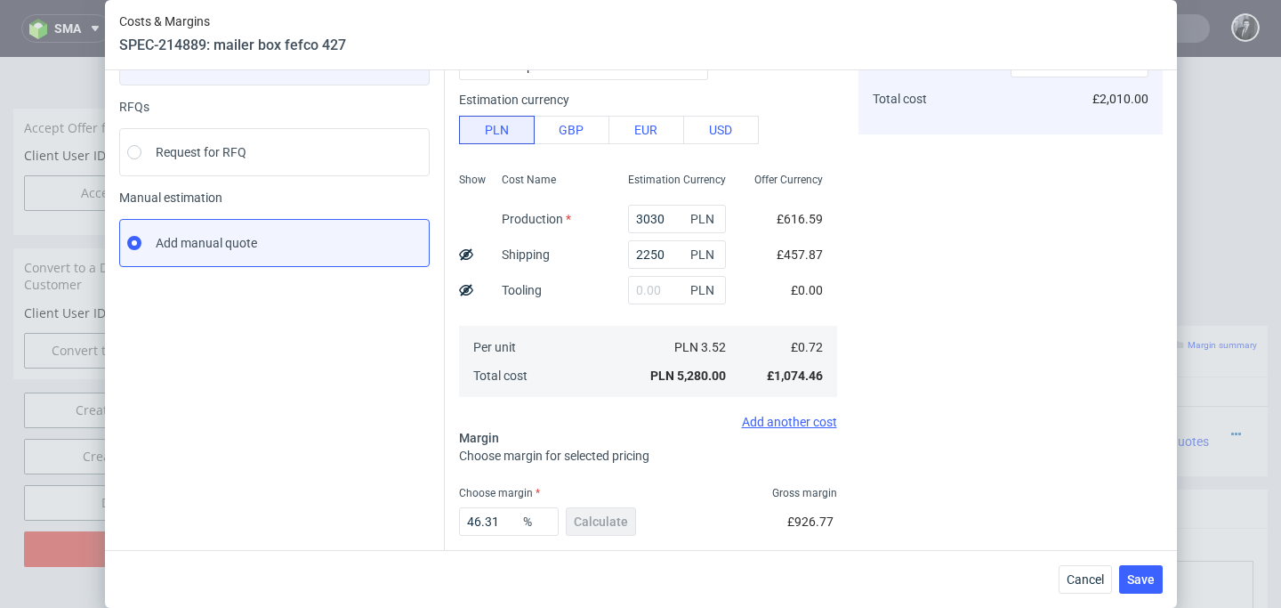
scroll to position [257, 0]
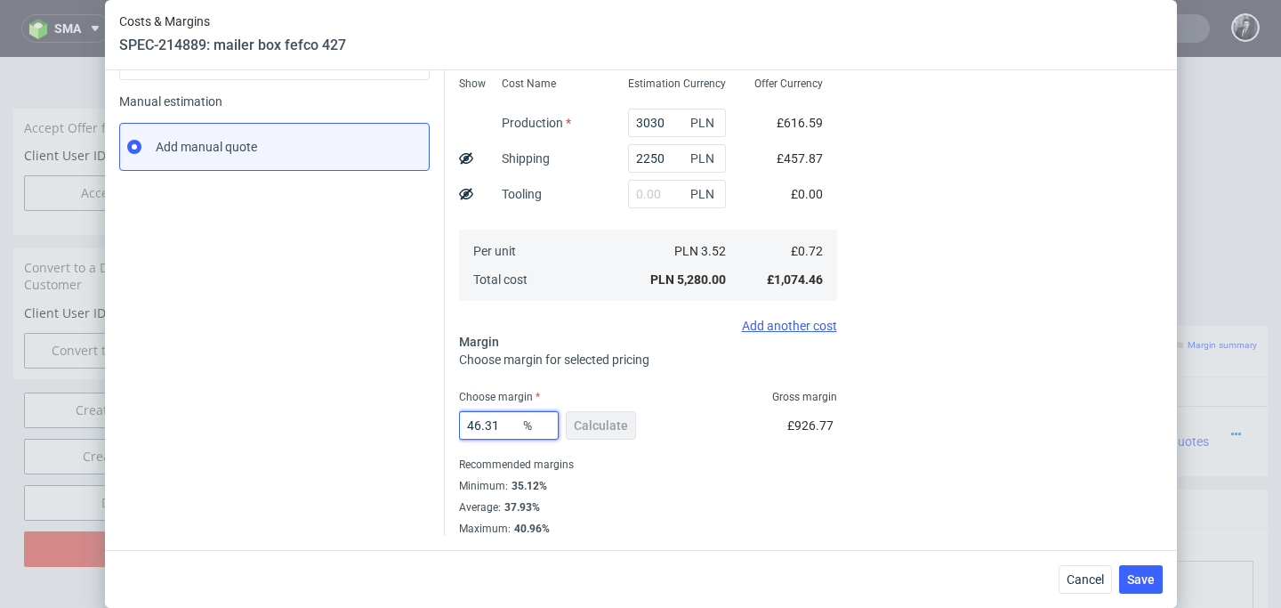
drag, startPoint x: 503, startPoint y: 422, endPoint x: 354, endPoint y: 418, distance: 149.5
click at [354, 418] on div "Instant Quotes Refresh No quotes available RFQs Request for RFQ Manual estimati…" at bounding box center [640, 202] width 1043 height 665
type input "3"
type input "0.74"
type input "37"
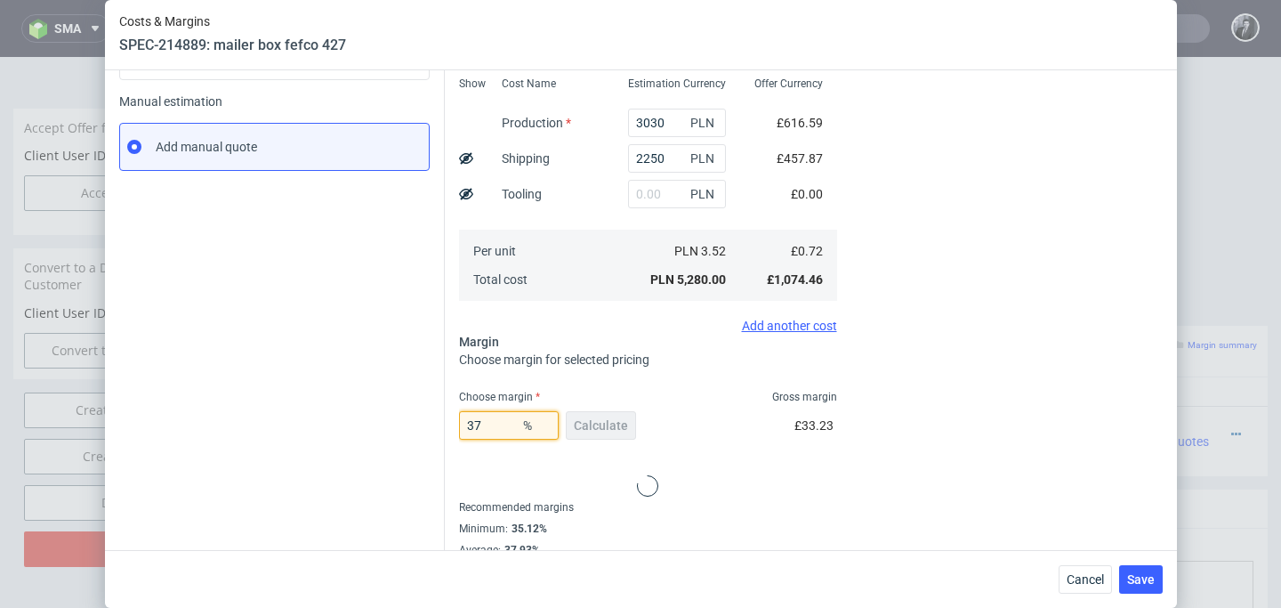
type input "1.14"
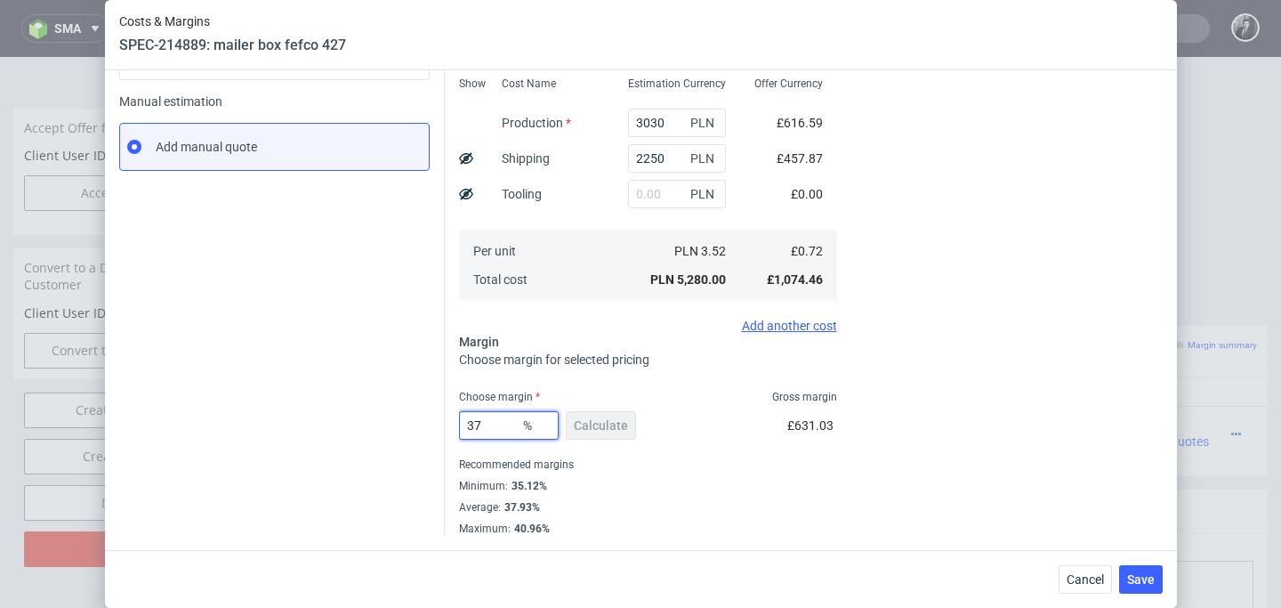
type input "37"
click at [715, 393] on div "Choose margin Gross margin" at bounding box center [648, 397] width 378 height 14
click at [1147, 581] on span "Save" at bounding box center [1141, 579] width 28 height 12
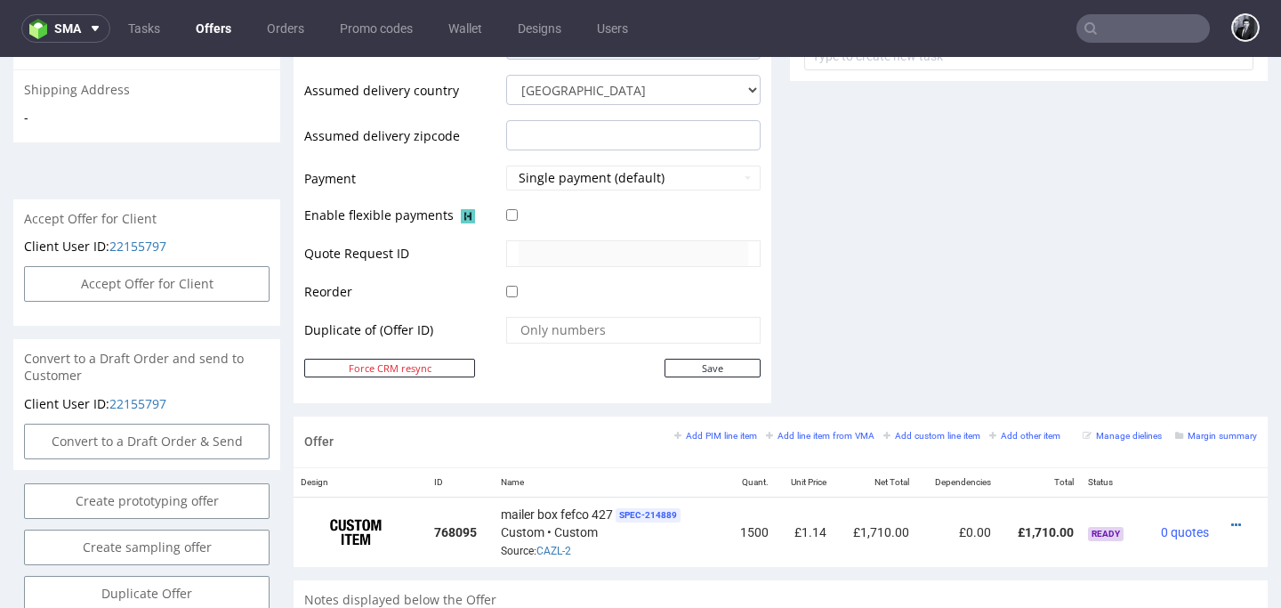
scroll to position [682, 0]
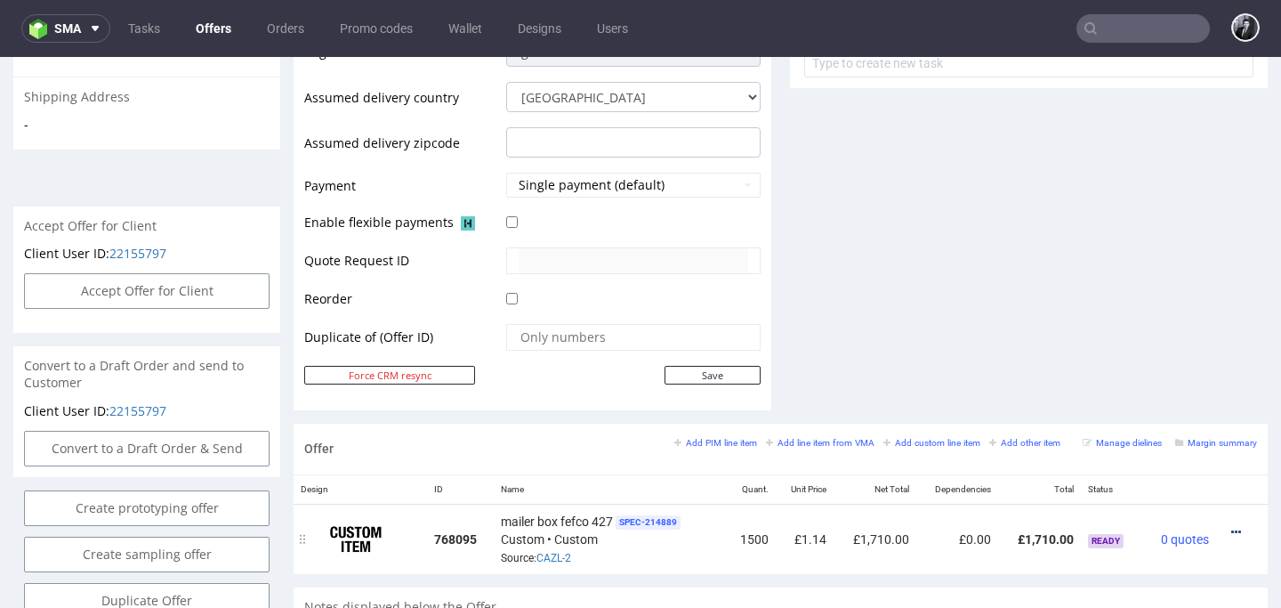
click at [1231, 533] on icon at bounding box center [1236, 532] width 10 height 12
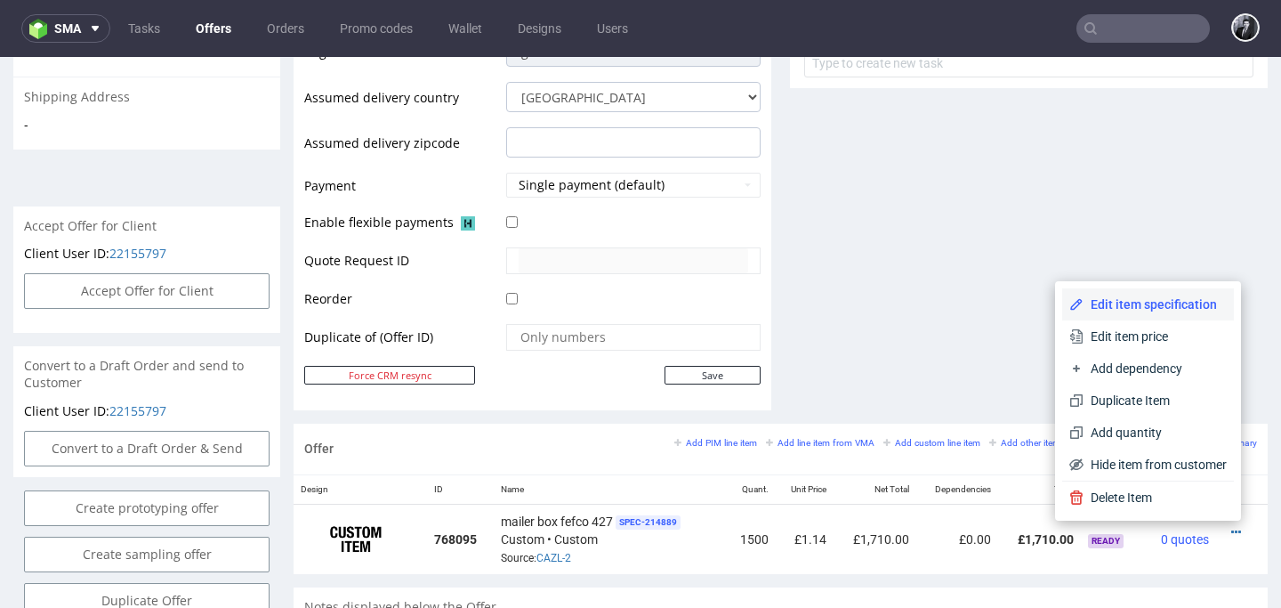
click at [1115, 310] on span "Edit item specification" at bounding box center [1154, 304] width 143 height 18
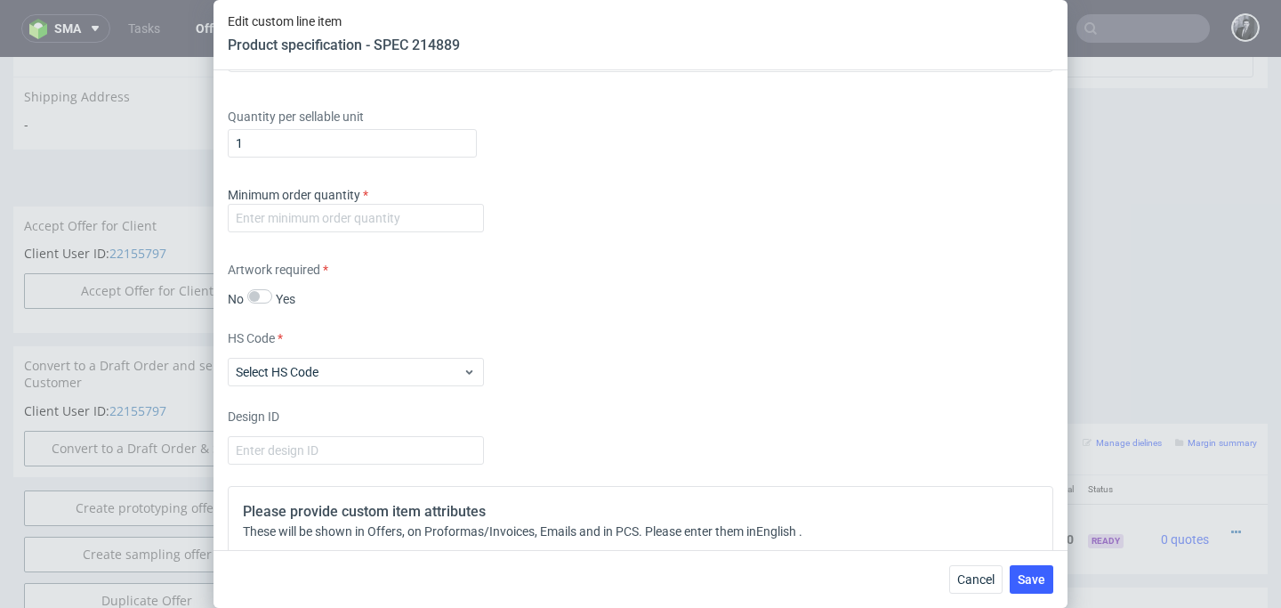
scroll to position [2641, 0]
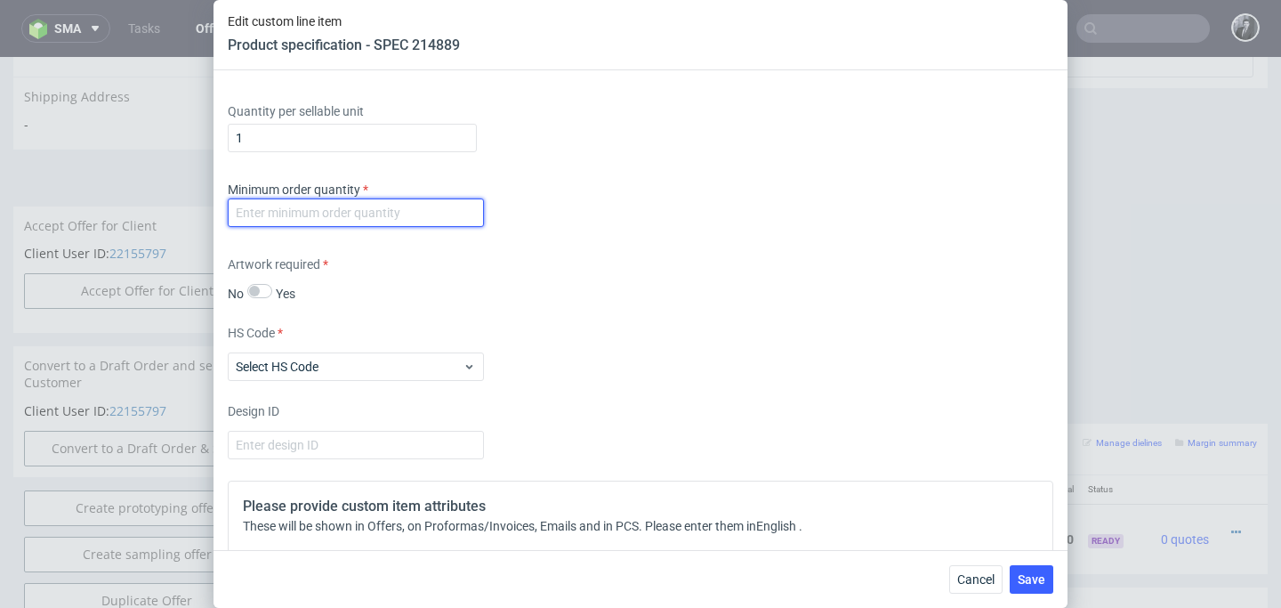
click at [356, 209] on input "number" at bounding box center [356, 212] width 256 height 28
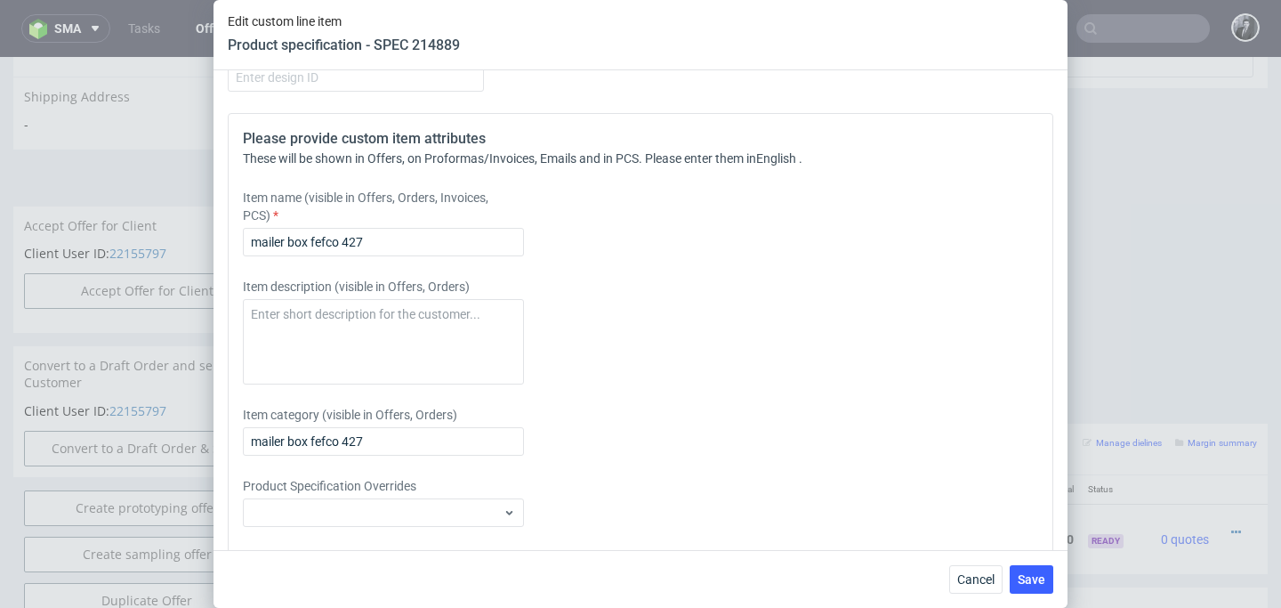
scroll to position [3031, 0]
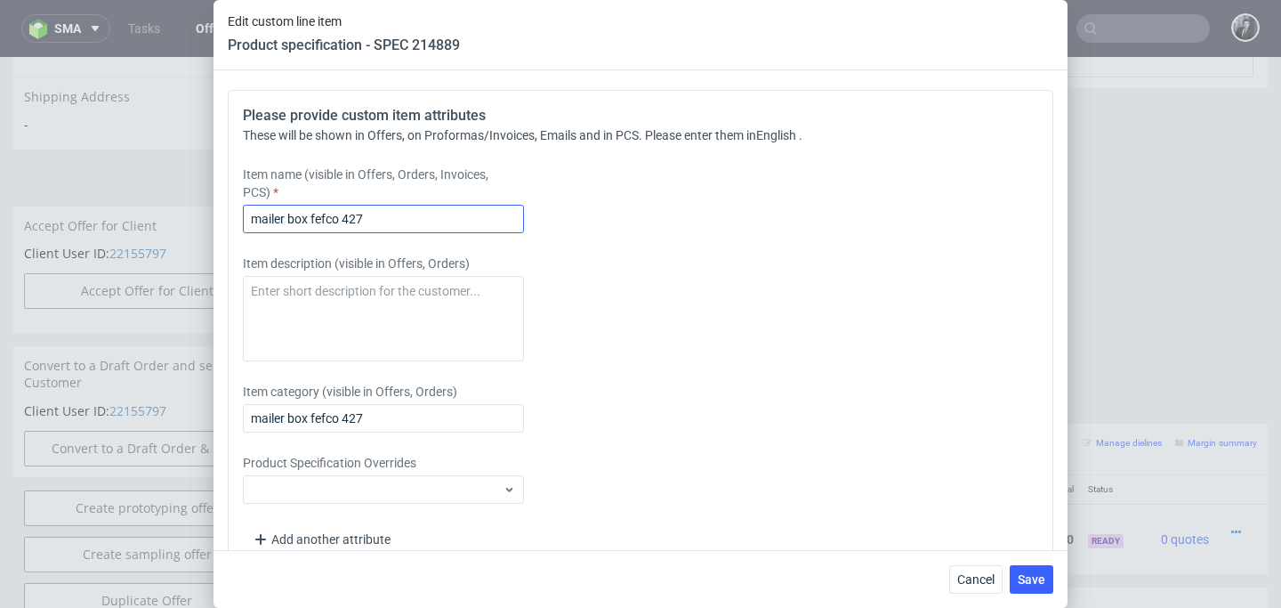
type input "1500"
drag, startPoint x: 412, startPoint y: 214, endPoint x: 142, endPoint y: 205, distance: 269.7
click at [147, 205] on div "Edit custom line item Product specification - SPEC 214889 Supplier Marex Techni…" at bounding box center [640, 304] width 1281 height 608
paste input "full printed F46"
click at [256, 218] on input "full printed F46" at bounding box center [383, 219] width 281 height 28
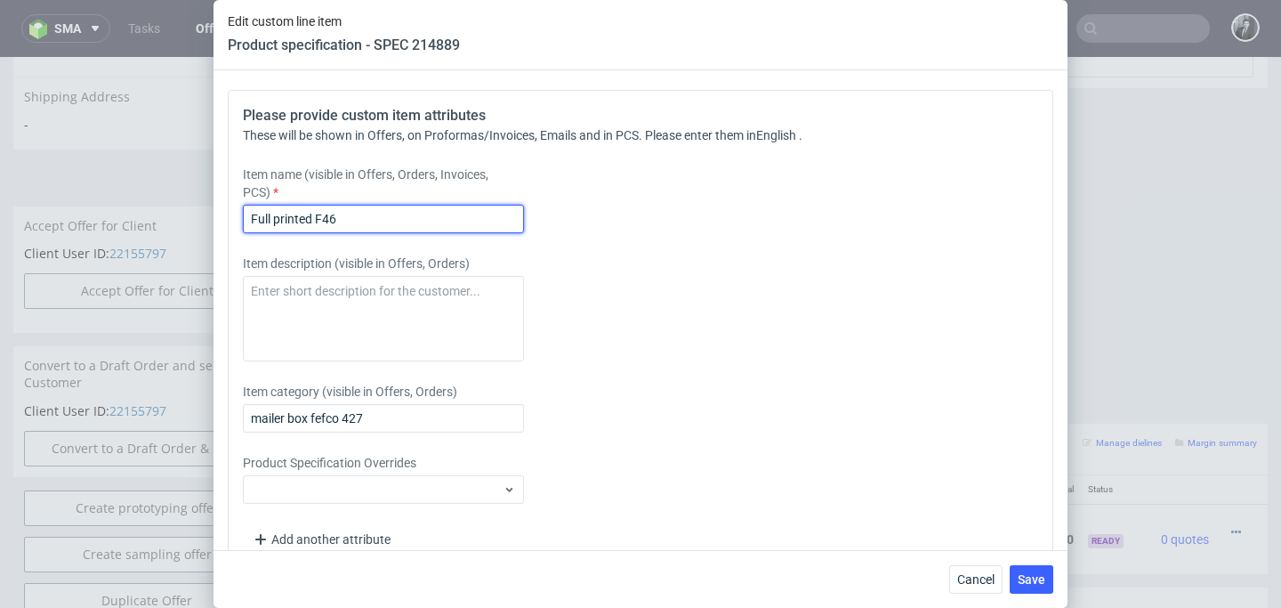
click at [374, 220] on input "Full printed F46" at bounding box center [383, 219] width 281 height 28
type input "Full printed F46 mailer boxes"
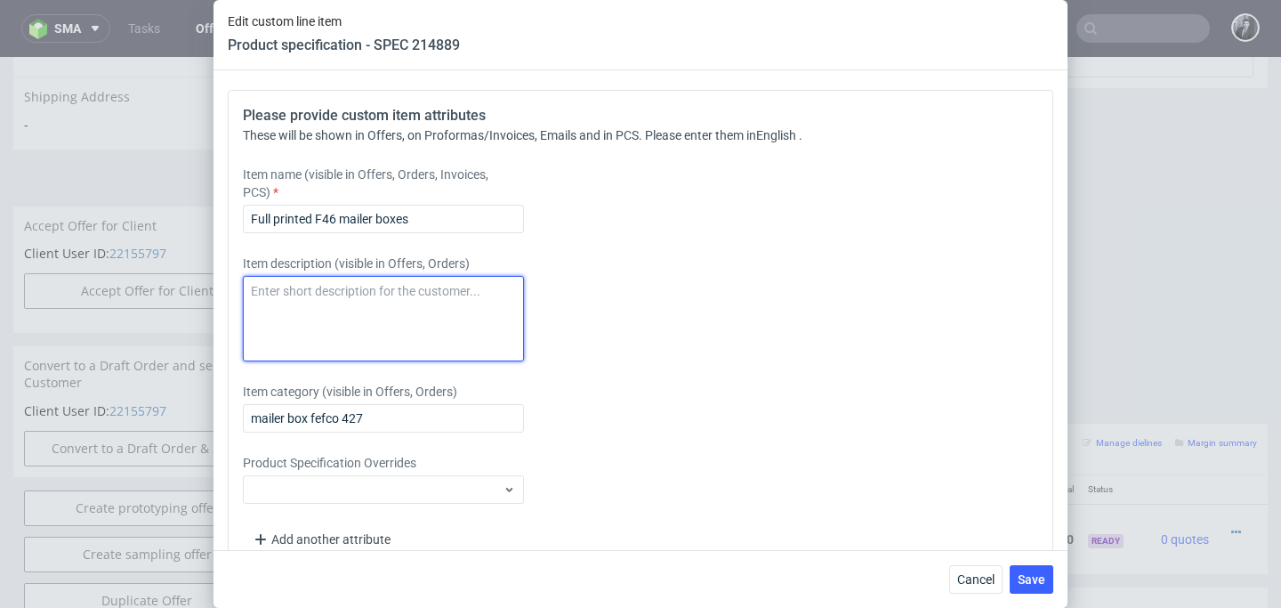
click at [387, 310] on textarea at bounding box center [383, 318] width 281 height 85
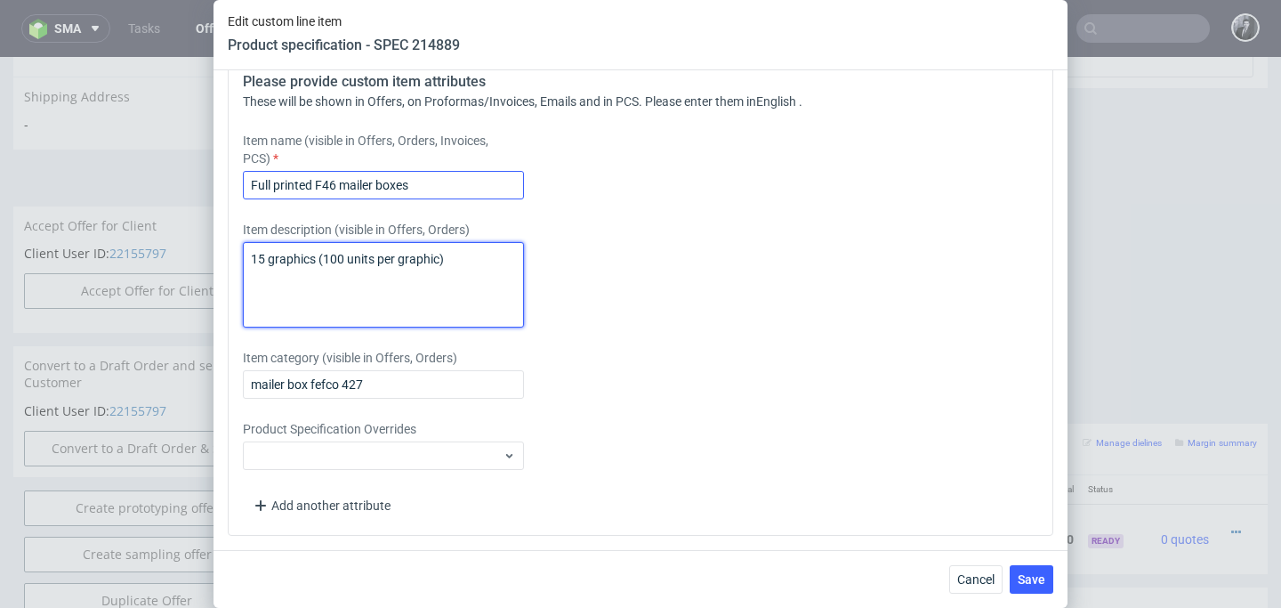
type textarea "15 graphics (100 units per graphic)"
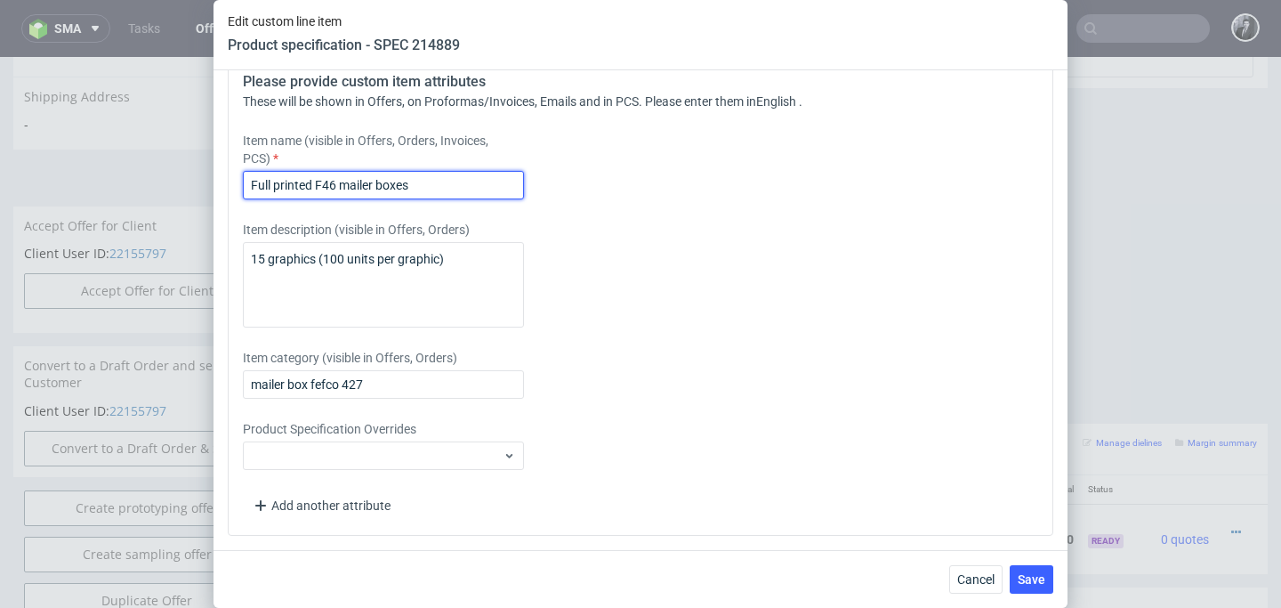
click at [277, 187] on input "Full printed F46 mailer boxes" at bounding box center [383, 185] width 281 height 28
drag, startPoint x: 312, startPoint y: 184, endPoint x: 274, endPoint y: 184, distance: 38.2
click at [274, 184] on input "Full printed F46 mailer boxes" at bounding box center [383, 185] width 281 height 28
type input "Full colour F46 mailer boxes"
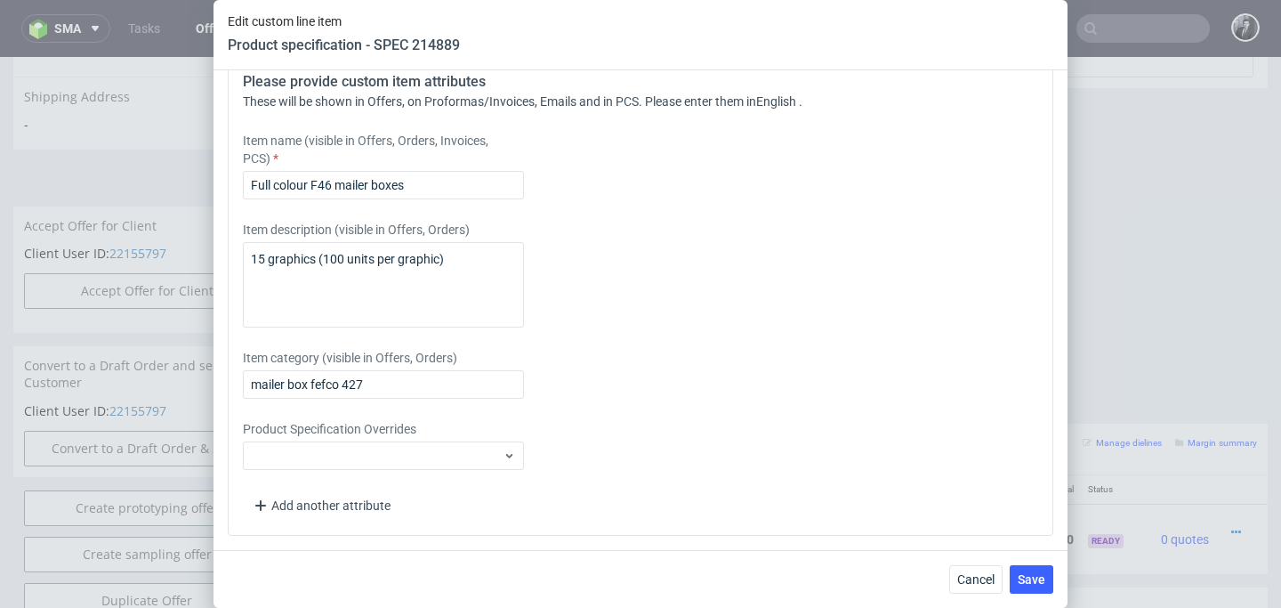
click at [426, 205] on div "Please provide custom item attributes These will be shown in Offers, on Proform…" at bounding box center [640, 295] width 825 height 479
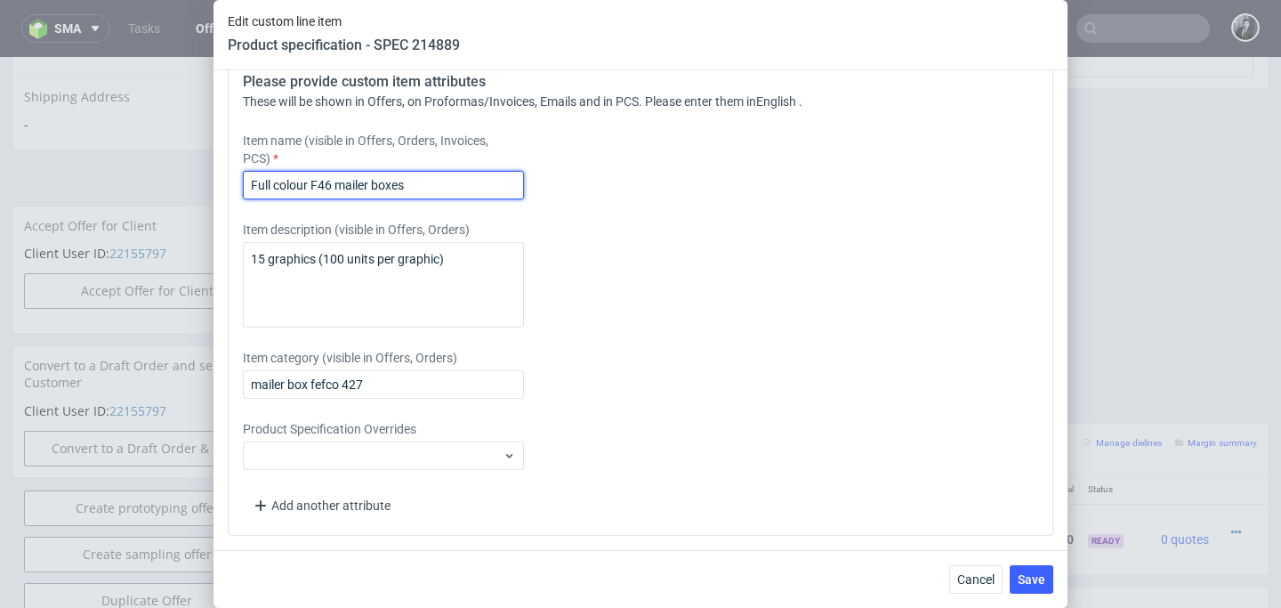
click at [447, 185] on input "Full colour F46 mailer boxes" at bounding box center [383, 185] width 281 height 28
click at [336, 187] on input "Full colour F46 mailer boxes" at bounding box center [383, 185] width 281 height 28
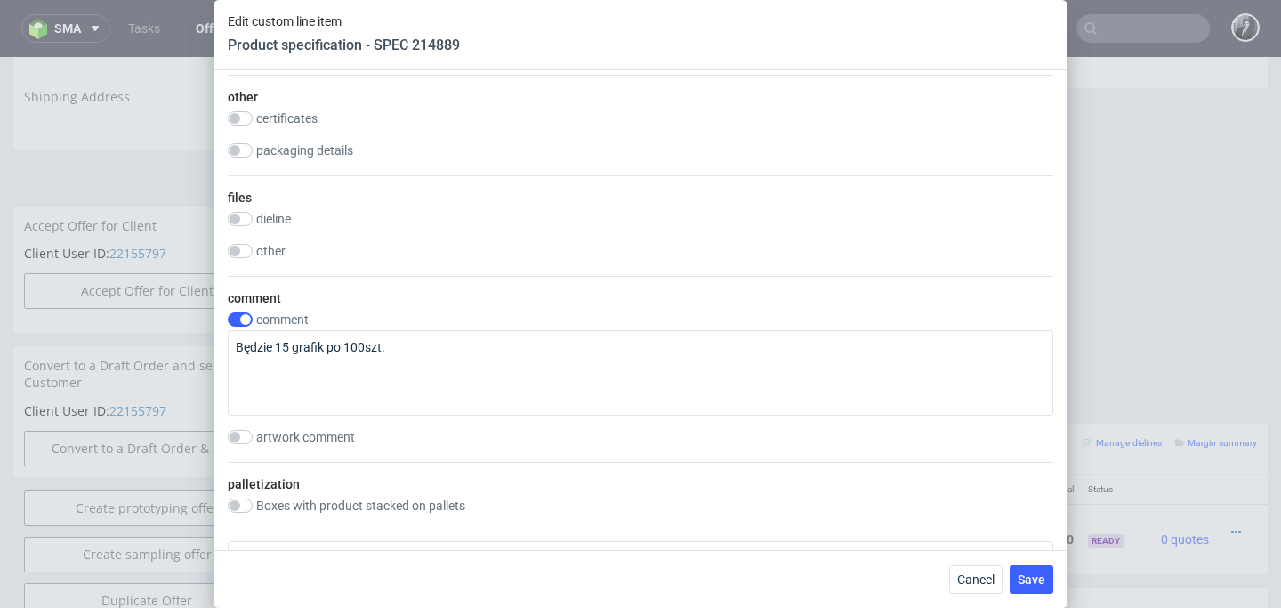
scroll to position [2135, 0]
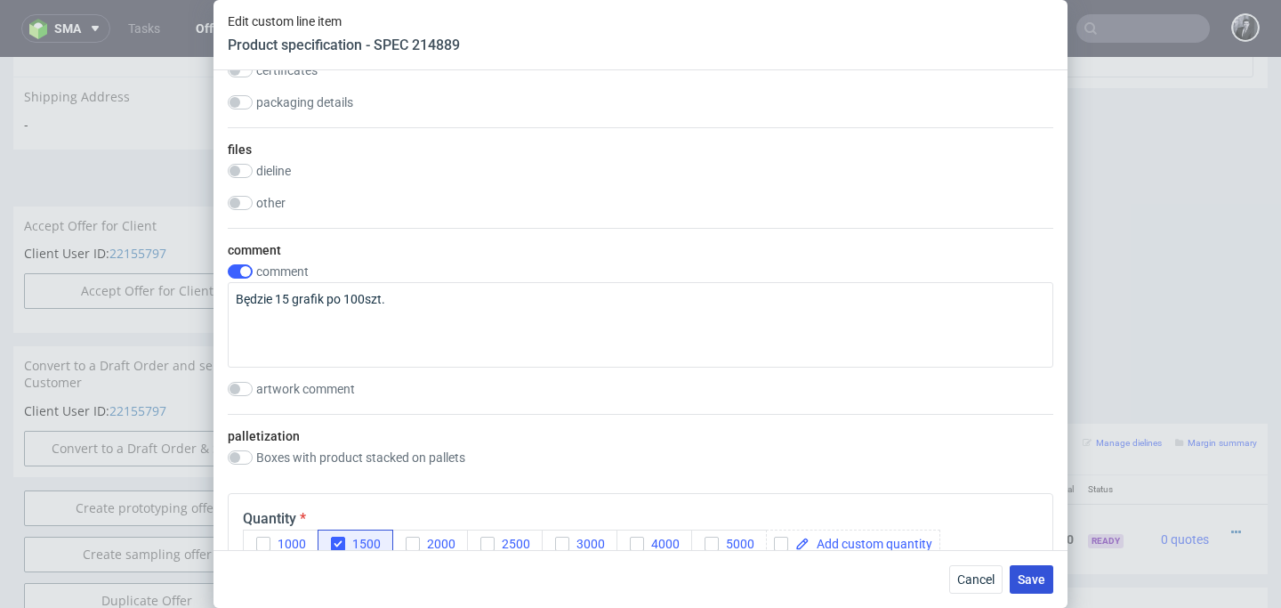
click at [1030, 581] on span "Save" at bounding box center [1032, 579] width 28 height 12
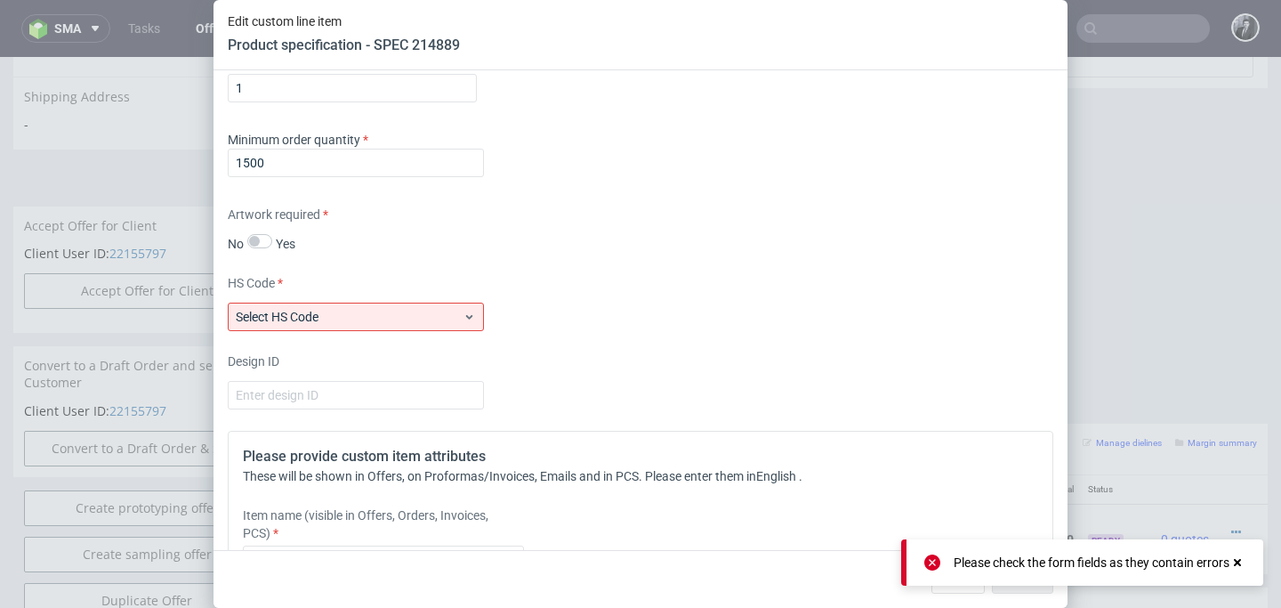
scroll to position [2717, 0]
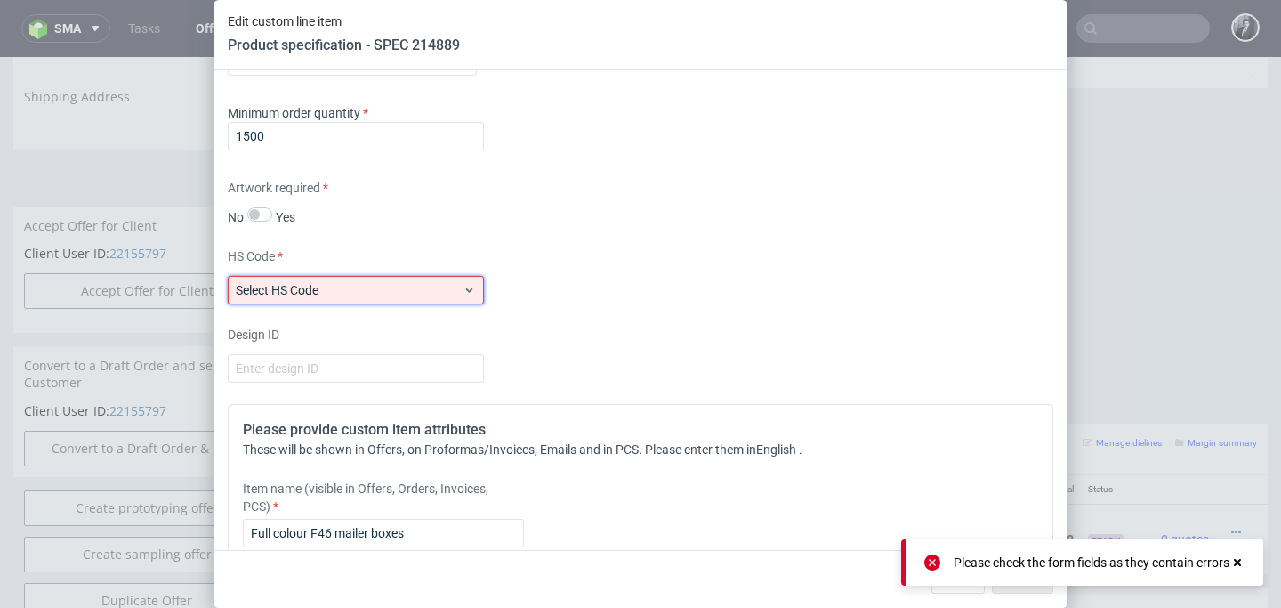
click at [449, 295] on span "Select HS Code" at bounding box center [349, 290] width 227 height 18
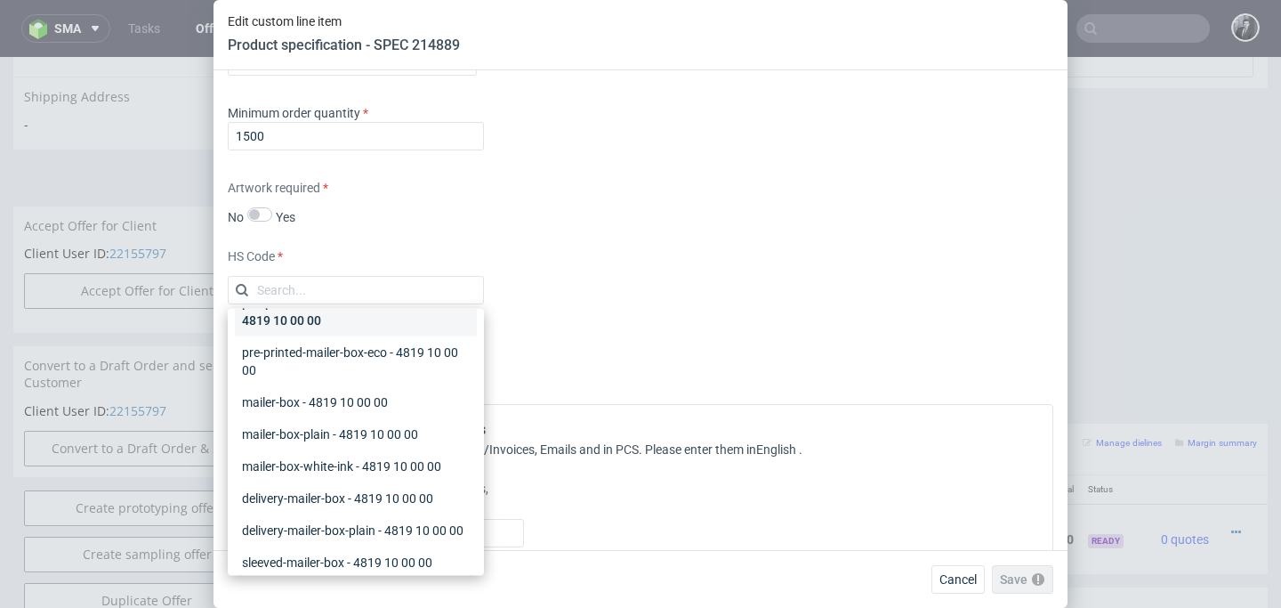
scroll to position [0, 0]
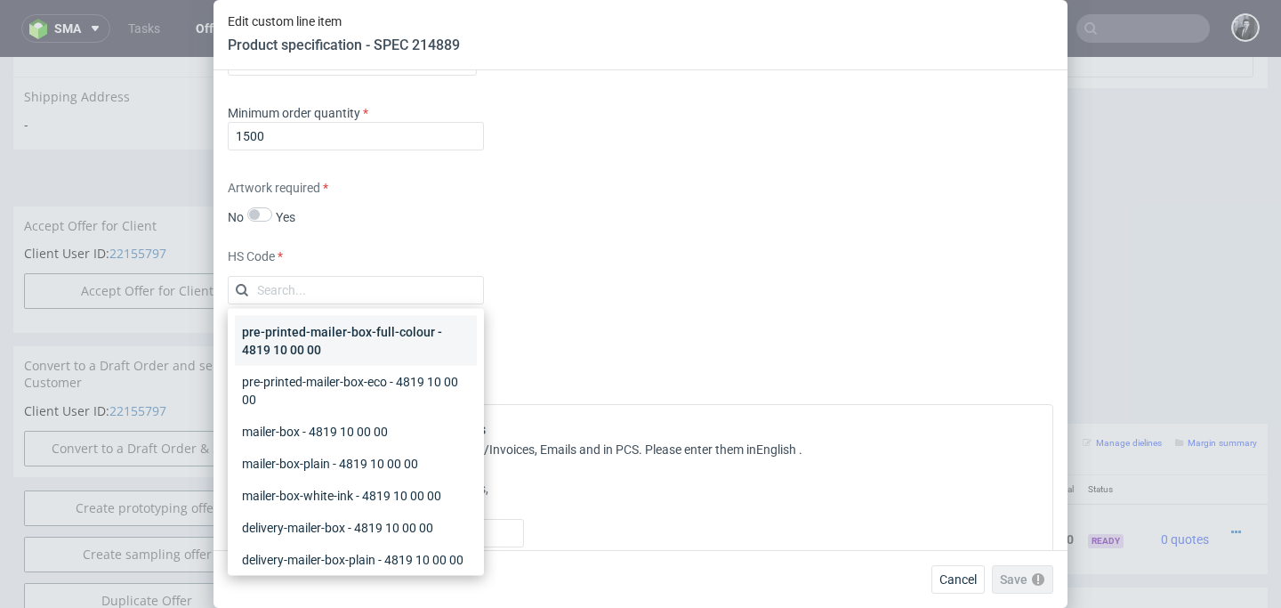
click at [409, 341] on div "pre-printed-mailer-box-full-colour - 4819 10 00 00" at bounding box center [356, 341] width 242 height 50
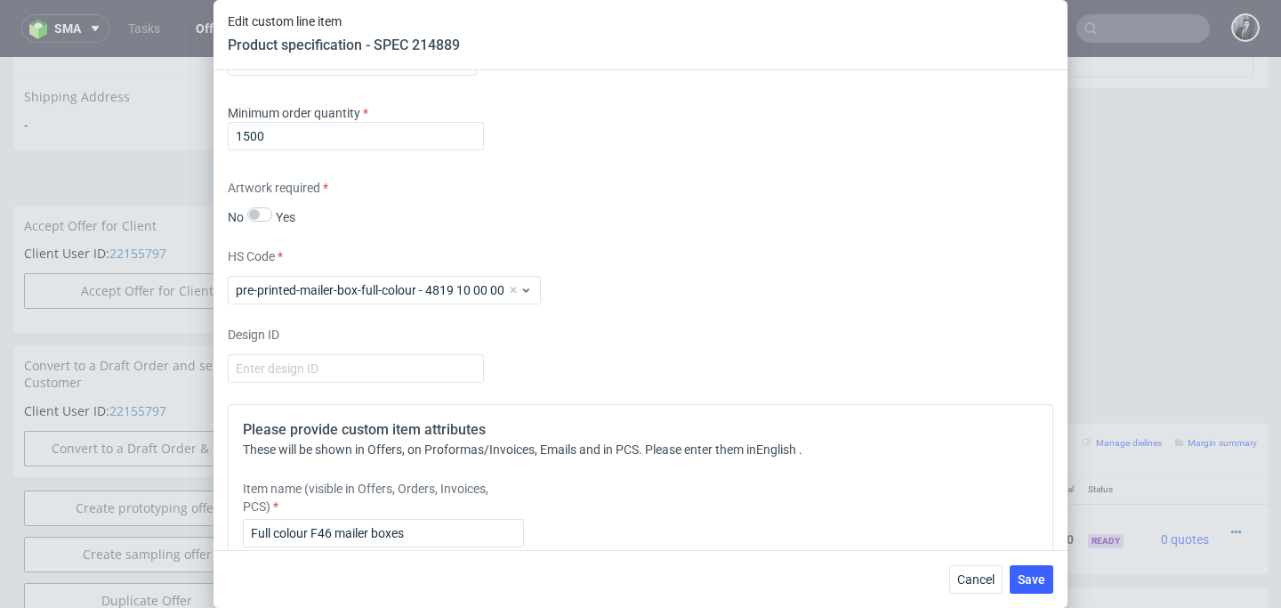
scroll to position [3066, 0]
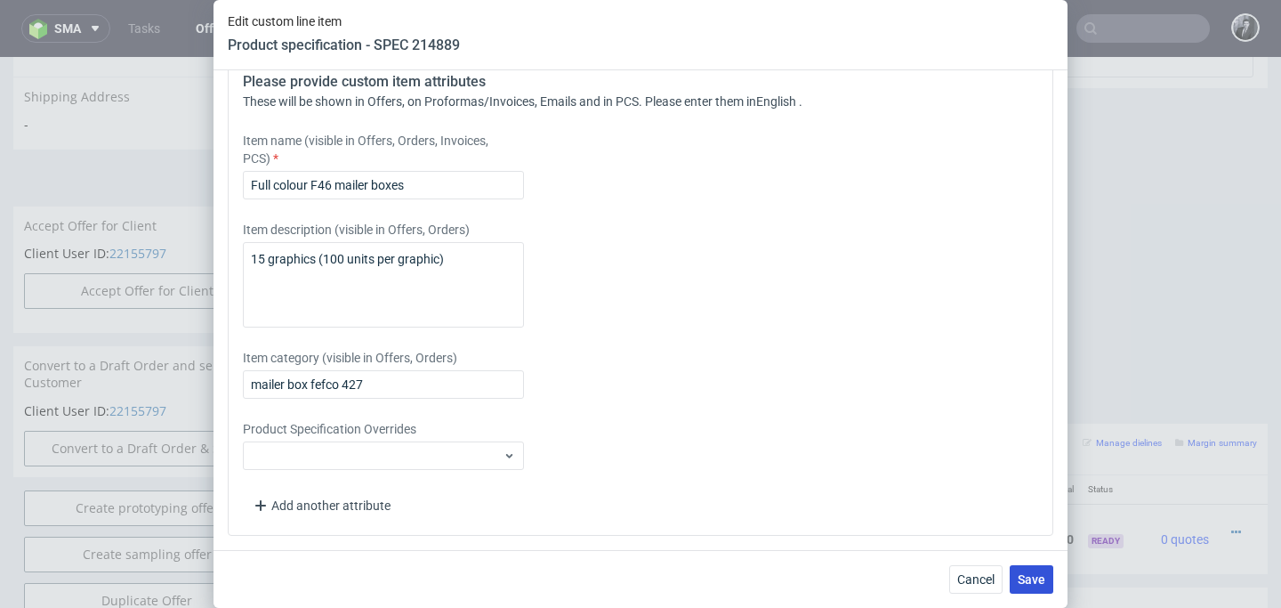
click at [1040, 585] on span "Save" at bounding box center [1032, 579] width 28 height 12
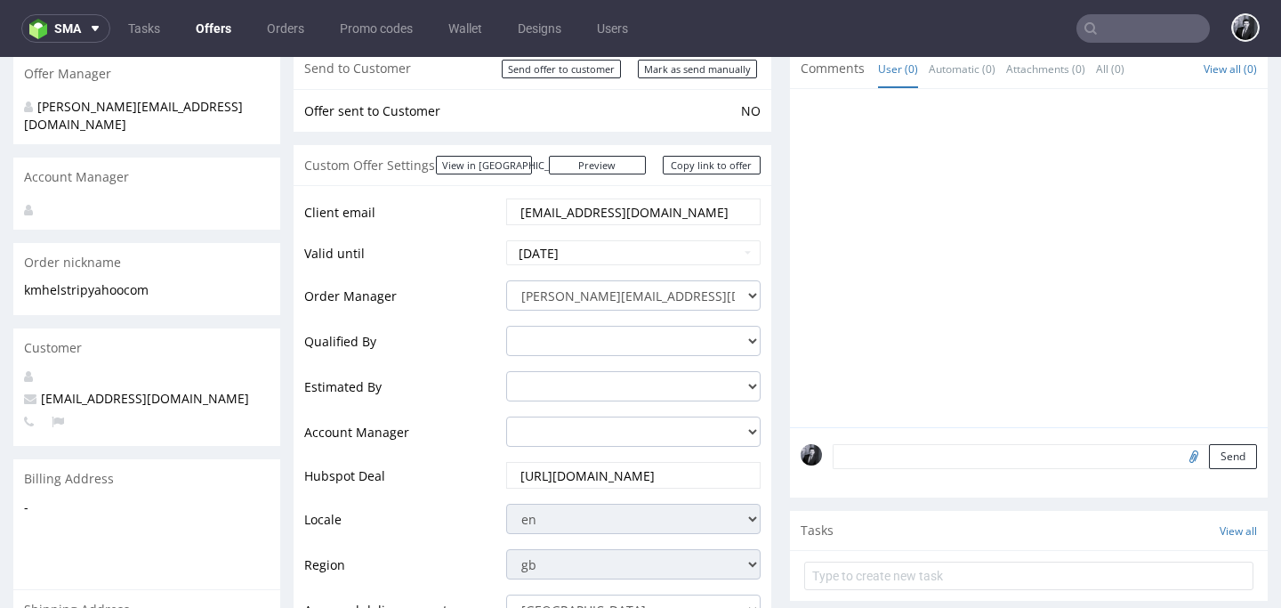
scroll to position [0, 0]
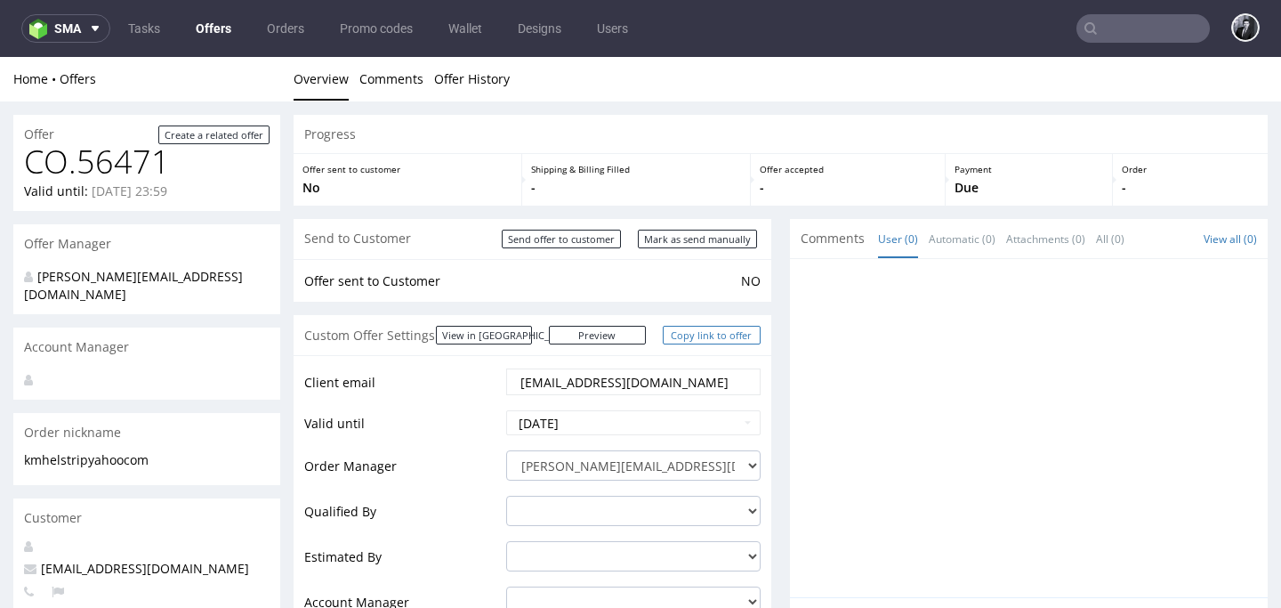
click at [705, 335] on link "Copy link to offer" at bounding box center [712, 335] width 98 height 19
